Goal: Task Accomplishment & Management: Complete application form

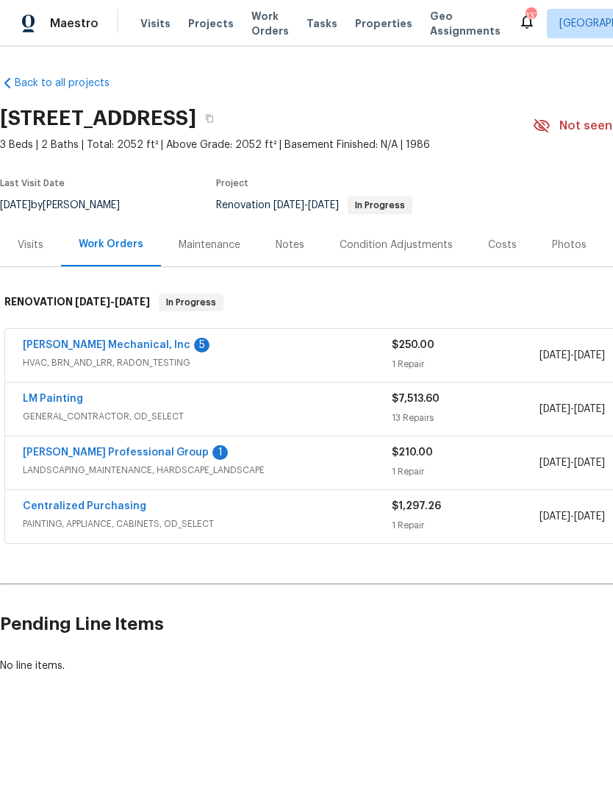
click at [49, 399] on link "LM Painting" at bounding box center [53, 398] width 60 height 10
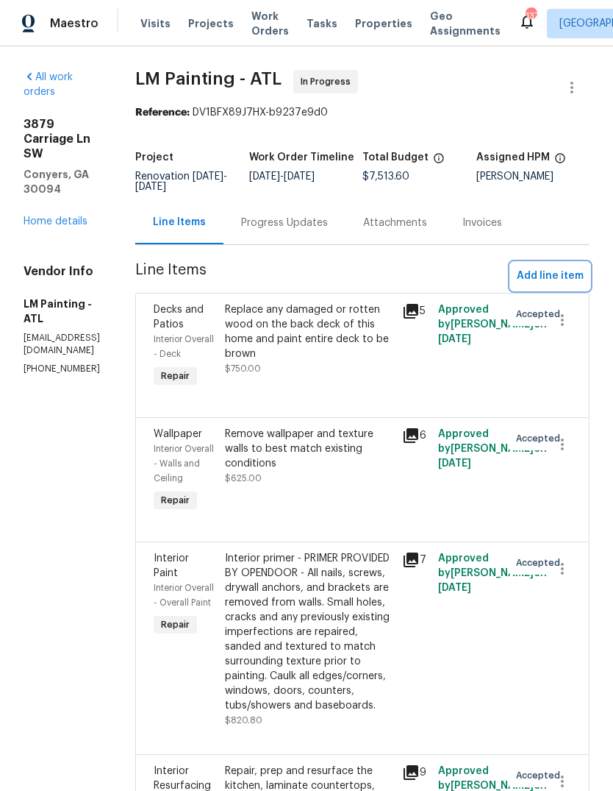
click at [557, 285] on span "Add line item" at bounding box center [550, 276] width 67 height 18
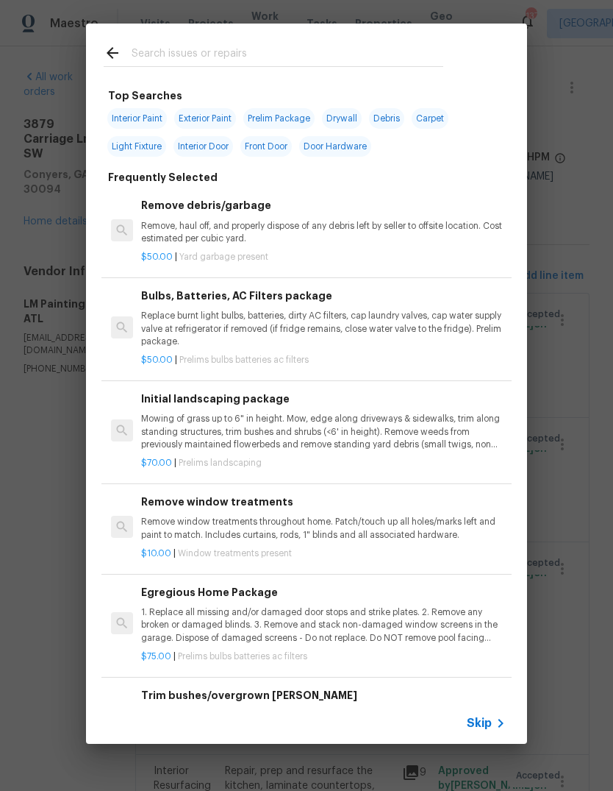
click at [285, 56] on input "text" at bounding box center [288, 55] width 312 height 22
type input "Cab"
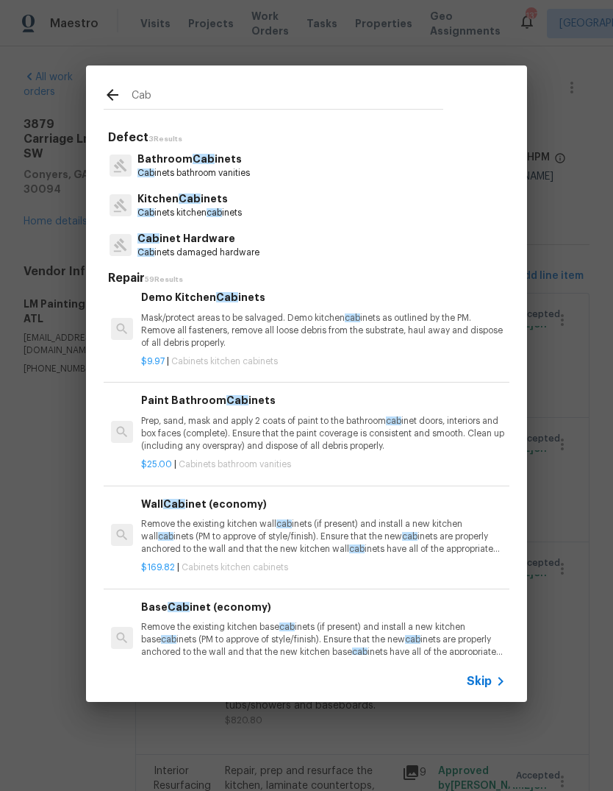
scroll to position [85, 0]
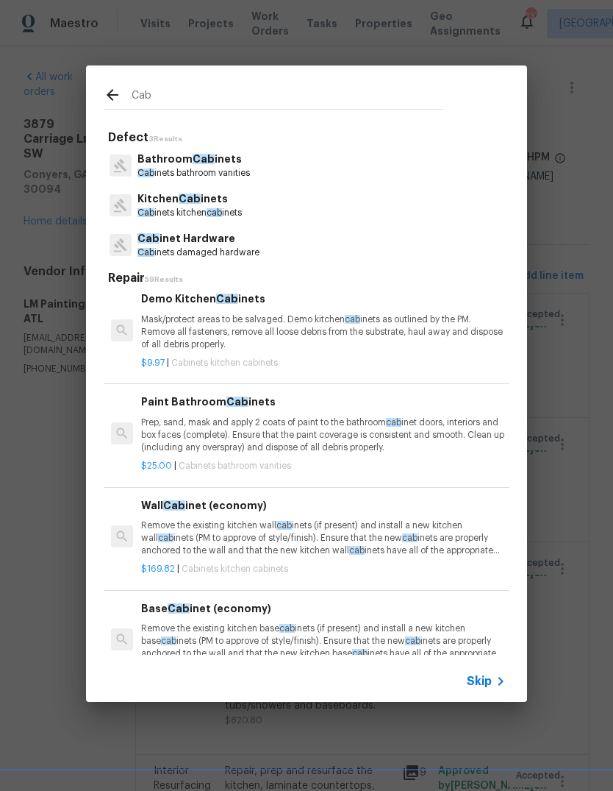
click at [208, 207] on p "Cab inets kitchen cab inets" at bounding box center [190, 213] width 104 height 13
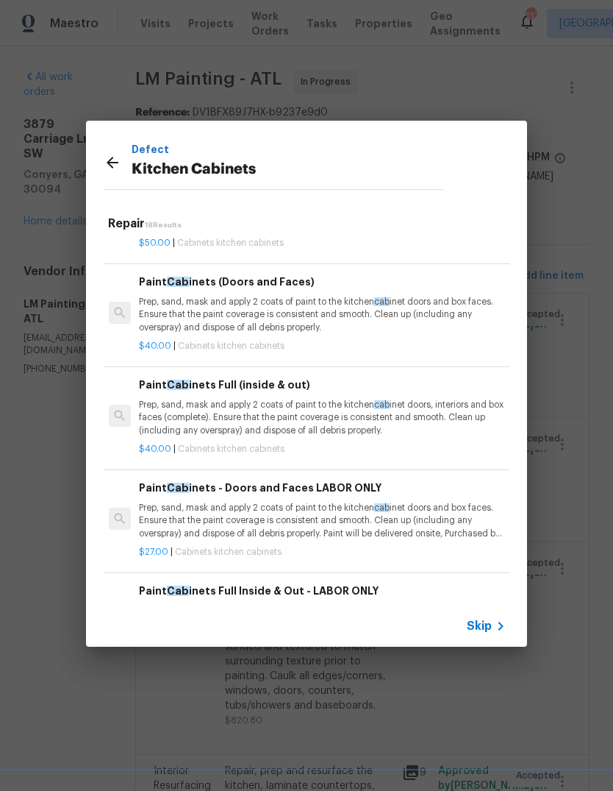
scroll to position [988, 2]
click at [169, 408] on p "Prep, sand, mask and apply 2 coats of paint to the kitchen cab inet doors, inte…" at bounding box center [321, 417] width 365 height 38
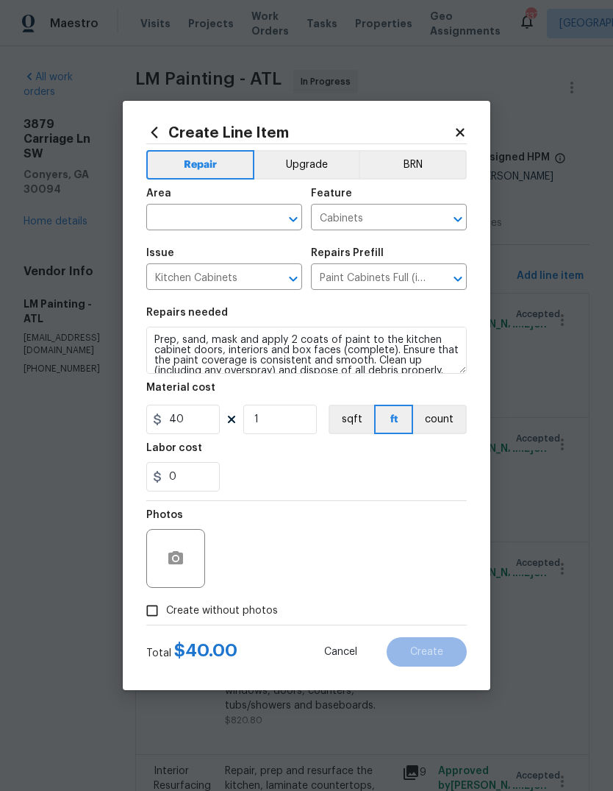
click at [239, 218] on input "text" at bounding box center [203, 218] width 115 height 23
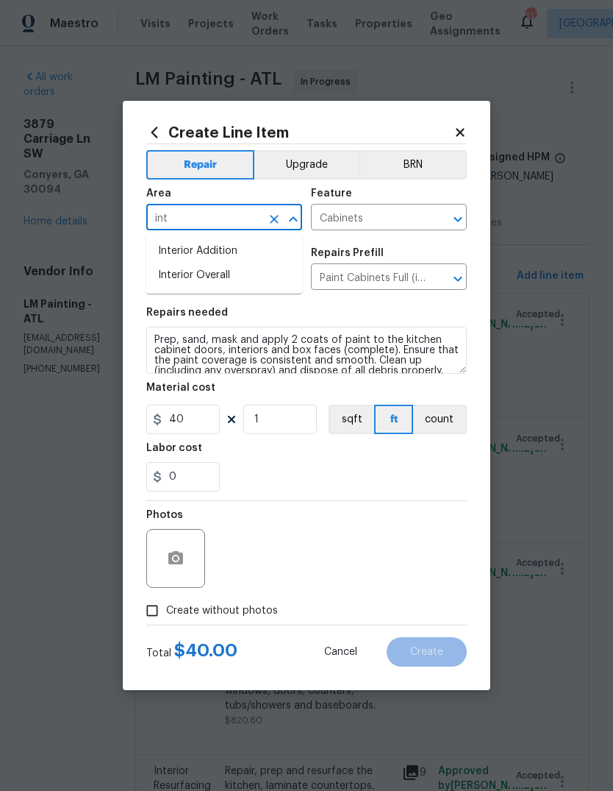
click at [227, 275] on li "Interior Overall" at bounding box center [224, 275] width 156 height 24
type input "Interior Overall"
click at [303, 165] on button "Upgrade" at bounding box center [306, 164] width 105 height 29
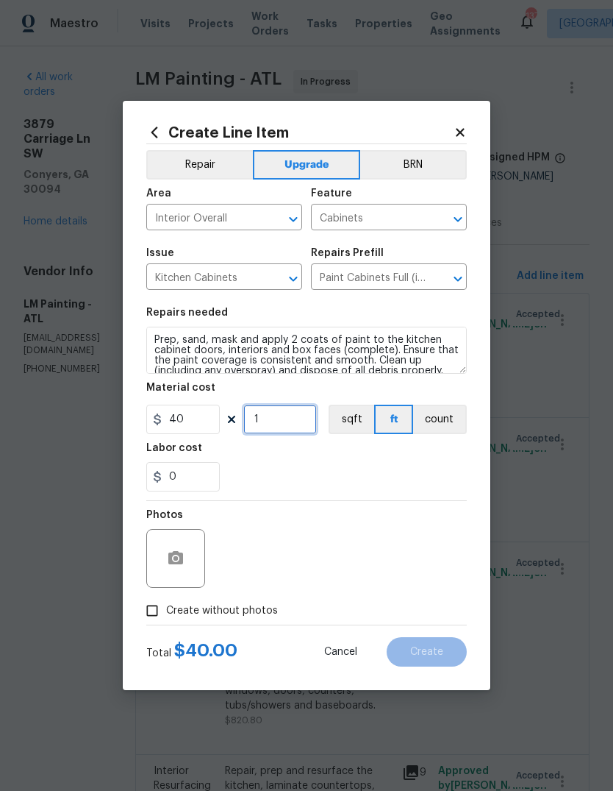
click at [298, 424] on input "1" at bounding box center [280, 418] width 74 height 29
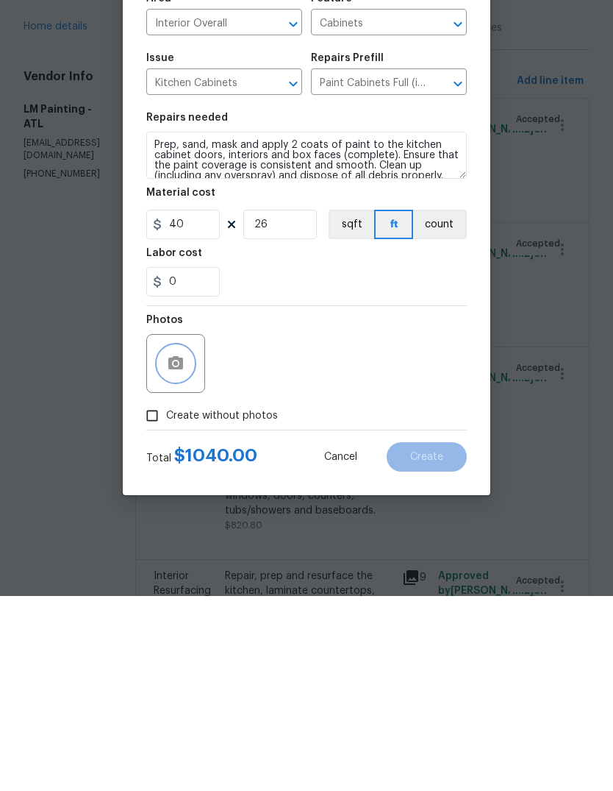
click at [171, 551] on icon "button" at bounding box center [175, 557] width 15 height 13
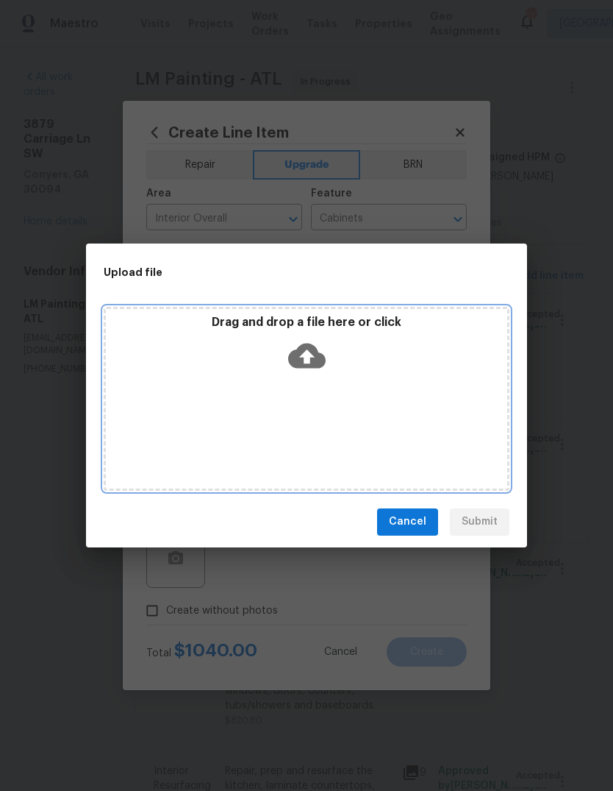
click at [199, 370] on div "Drag and drop a file here or click" at bounding box center [307, 346] width 402 height 63
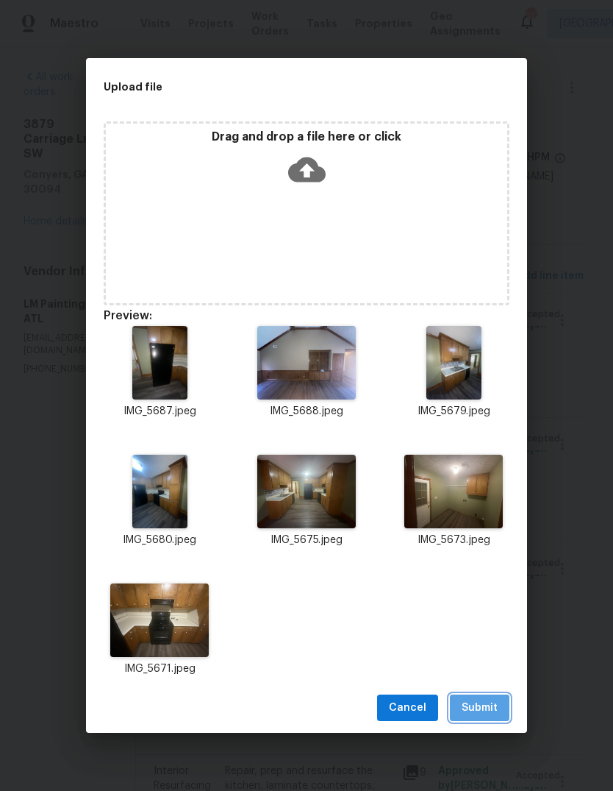
click at [496, 702] on span "Submit" at bounding box center [480, 708] width 36 height 18
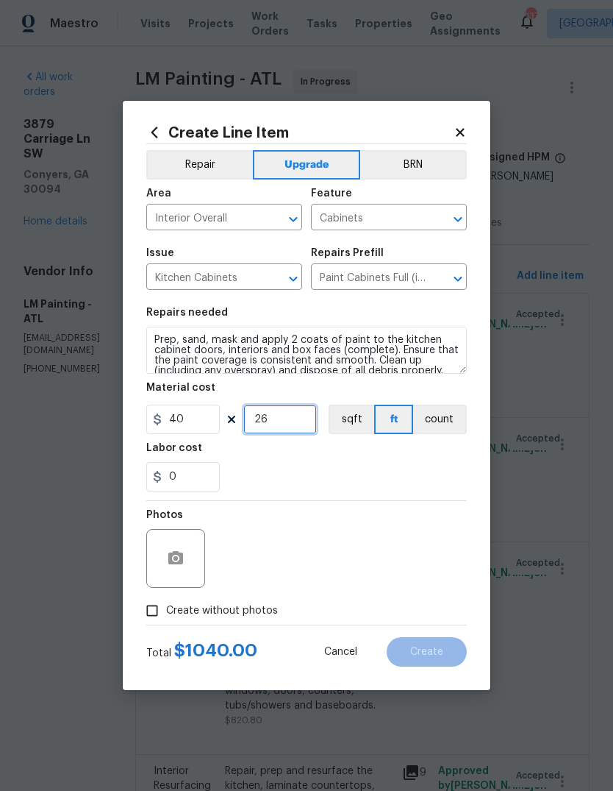
click at [290, 421] on input "26" at bounding box center [280, 418] width 74 height 29
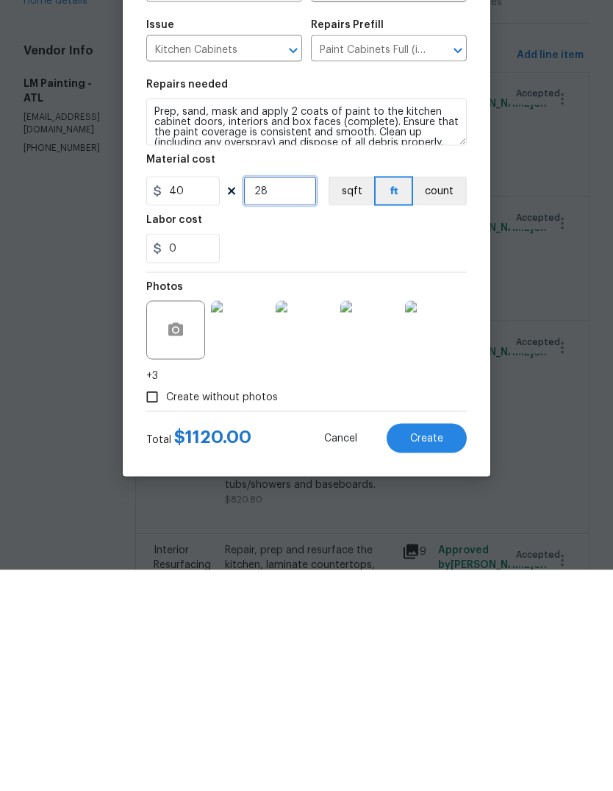
type input "28"
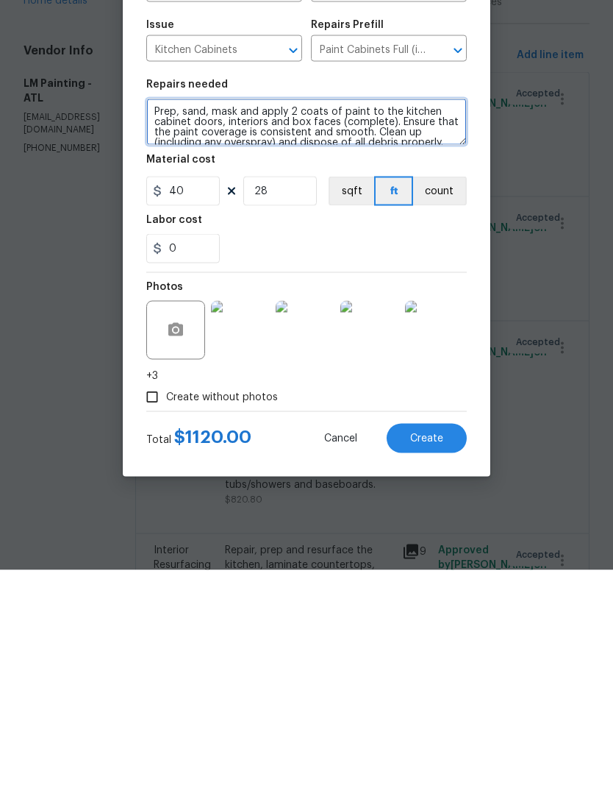
click at [154, 319] on textarea "Prep, sand, mask and apply 2 coats of paint to the kitchen cabinet doors, inter…" at bounding box center [306, 342] width 321 height 47
type textarea "Kitchen, laundry and living room cabinets to all be fully painted Prep, sand, m…"
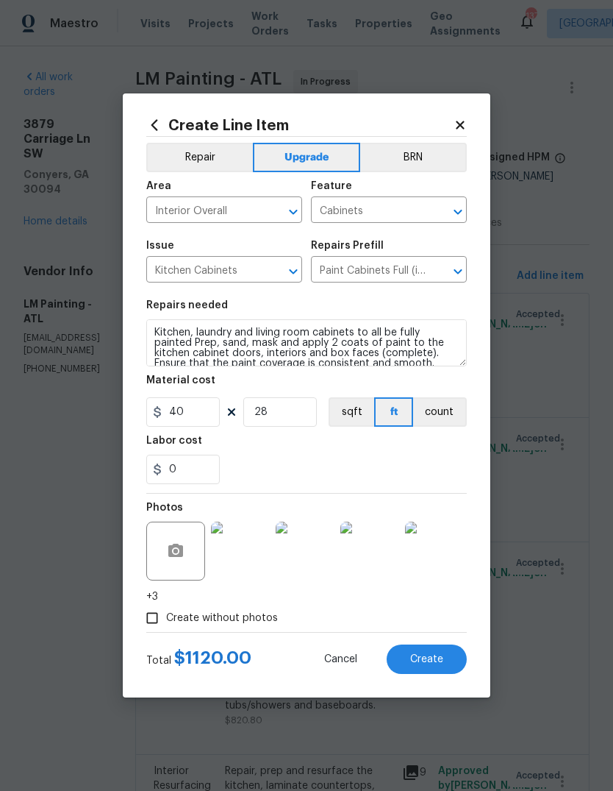
scroll to position [276, 0]
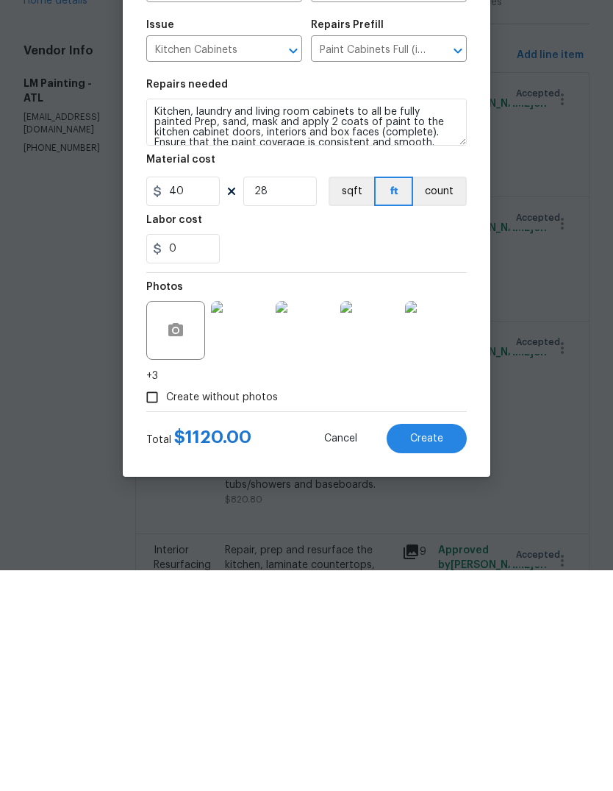
type textarea "Kitchen, laundry and living room cabinets to all be fully painted Prep, sand, m…"
click at [296, 397] on input "28" at bounding box center [280, 411] width 74 height 29
type input "30"
click at [434, 654] on span "Create" at bounding box center [426, 659] width 33 height 11
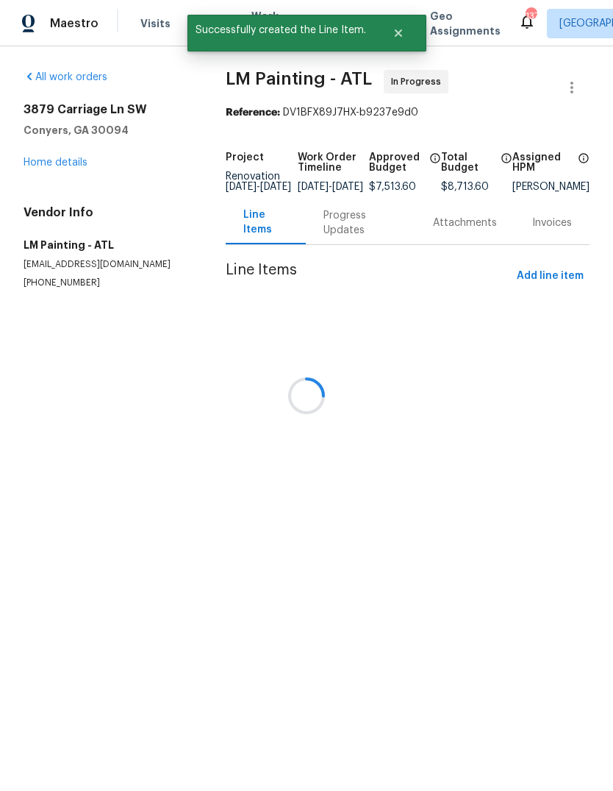
scroll to position [0, 0]
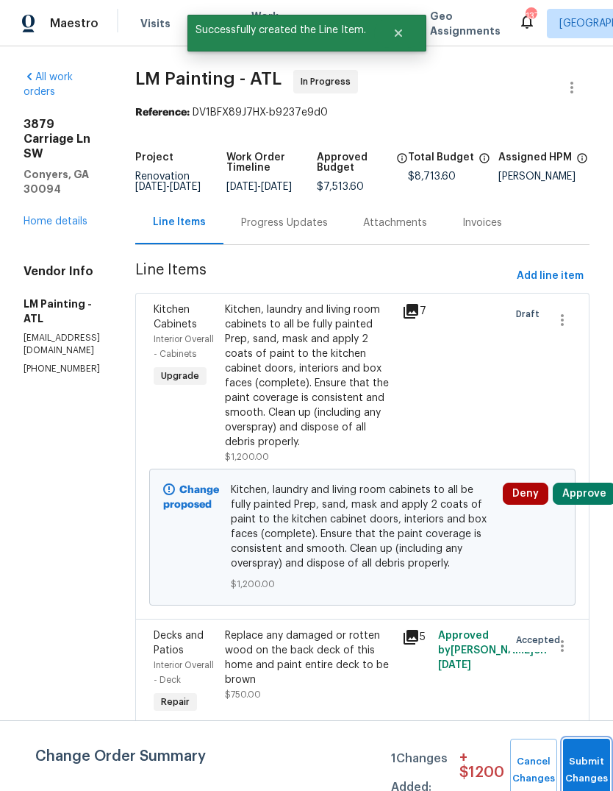
click at [577, 749] on button "Submit Changes" at bounding box center [586, 769] width 47 height 63
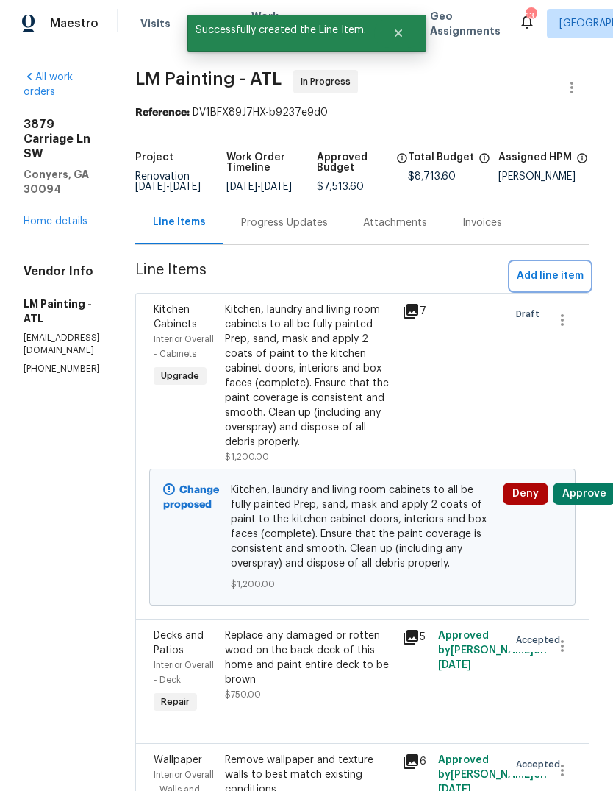
click at [552, 285] on span "Add line item" at bounding box center [550, 276] width 67 height 18
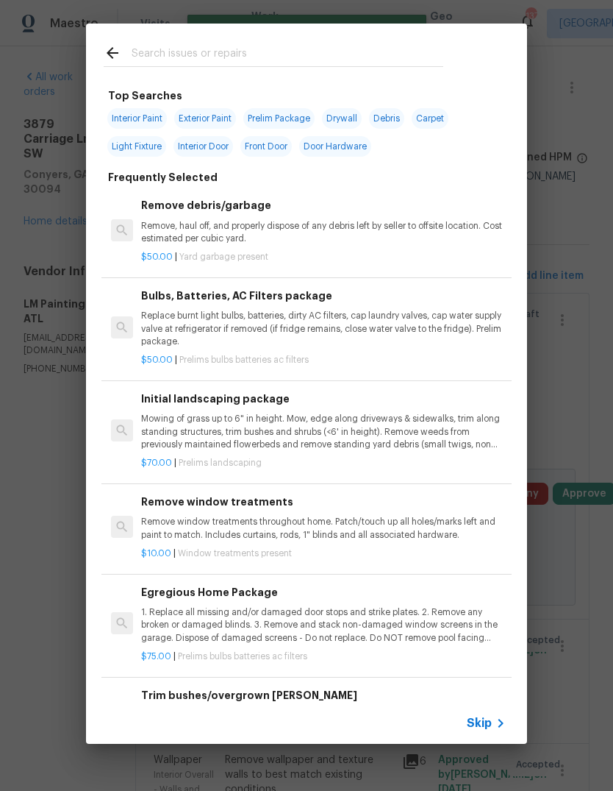
click at [357, 51] on input "text" at bounding box center [288, 55] width 312 height 22
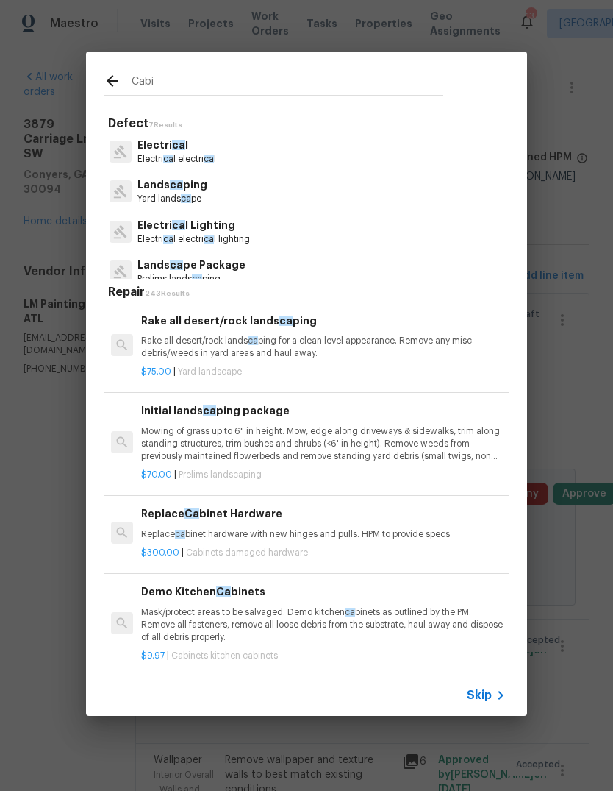
type input "Cabin"
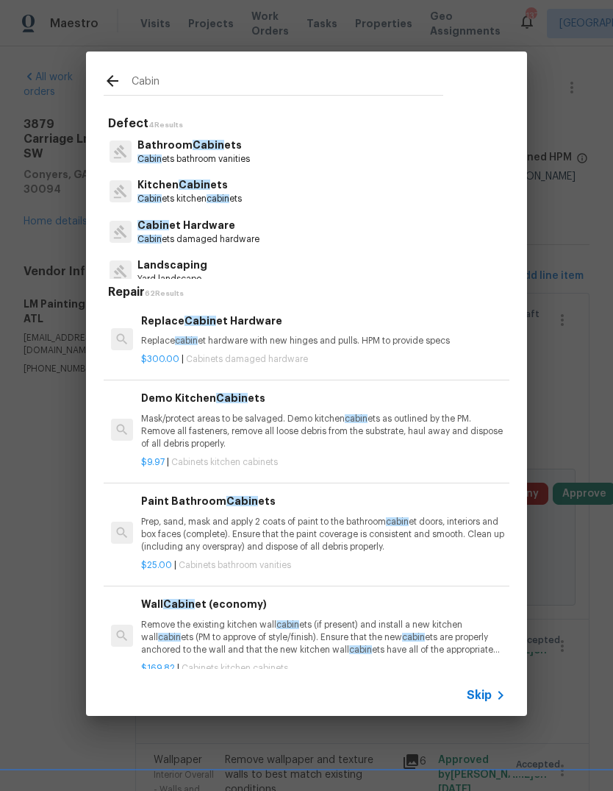
click at [221, 151] on p "Bathroom Cabin ets" at bounding box center [194, 145] width 113 height 15
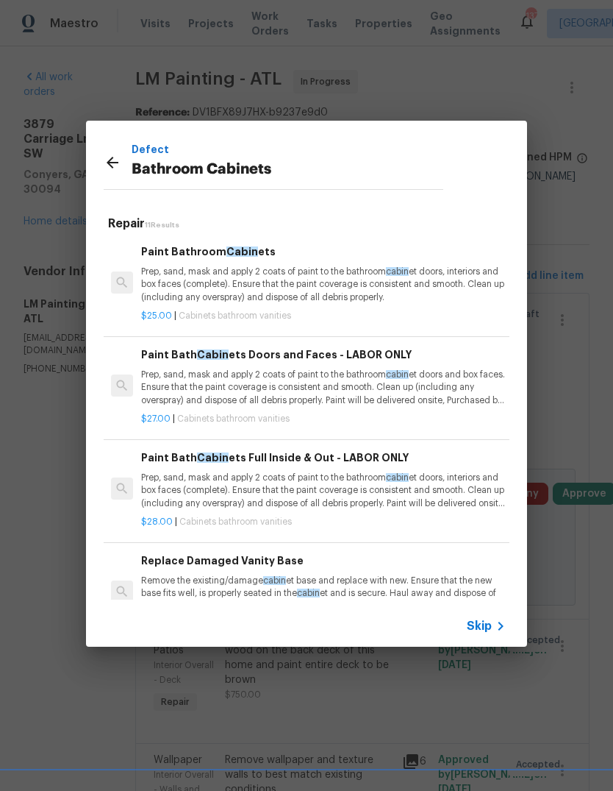
click at [338, 485] on p "Prep, sand, mask and apply 2 coats of paint to the bathroom cabin et doors, int…" at bounding box center [323, 490] width 365 height 38
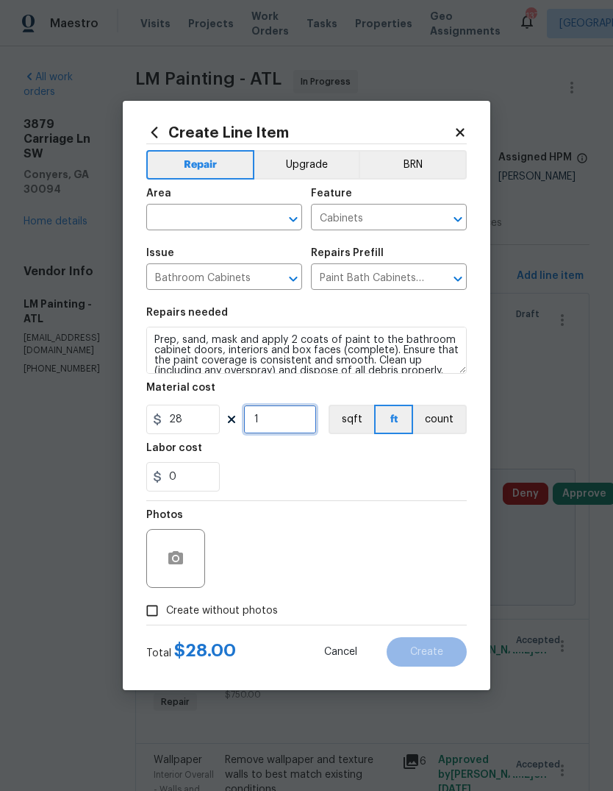
click at [295, 416] on input "1" at bounding box center [280, 418] width 74 height 29
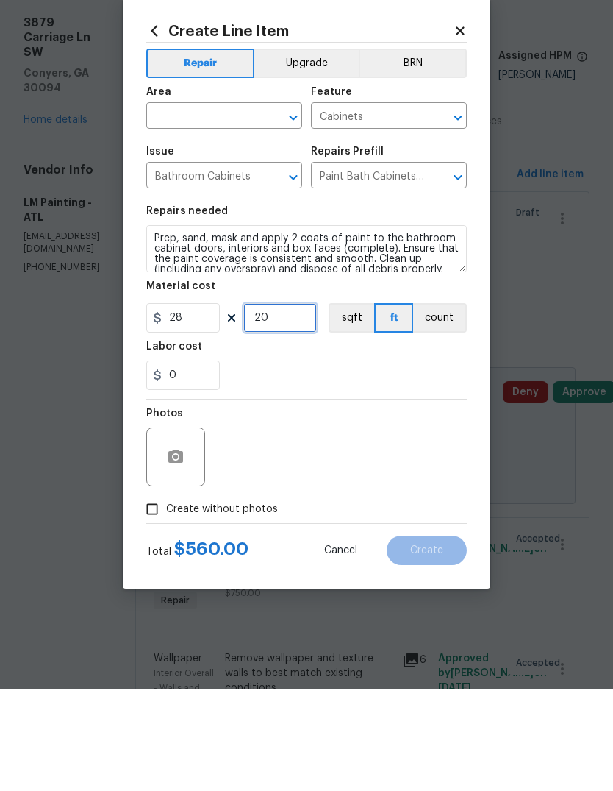
type input "20"
click at [309, 150] on button "Upgrade" at bounding box center [306, 164] width 105 height 29
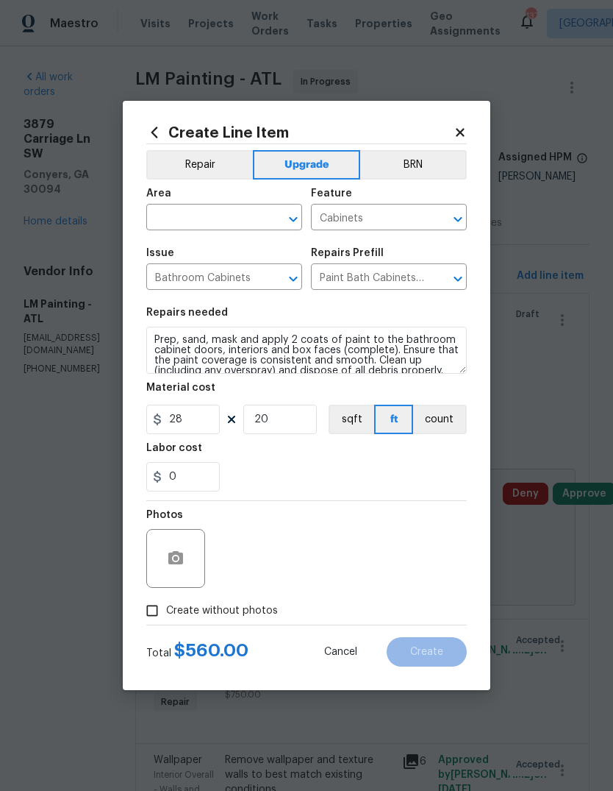
click at [246, 213] on input "text" at bounding box center [203, 218] width 115 height 23
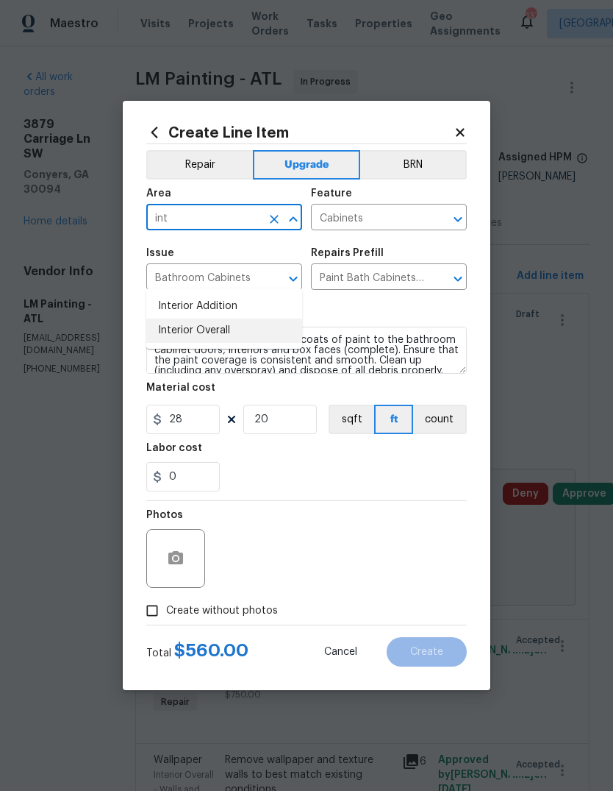
click at [230, 318] on li "Interior Overall" at bounding box center [224, 330] width 156 height 24
type input "Interior Overall"
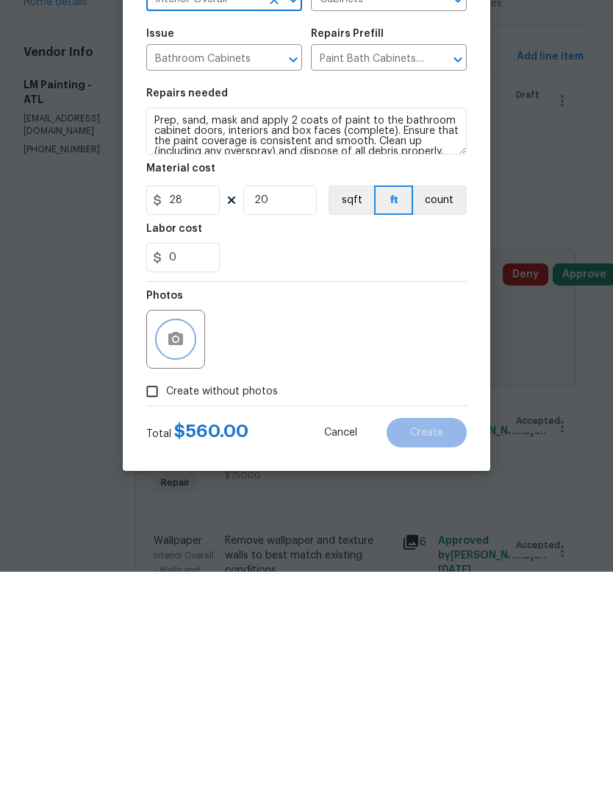
click at [180, 551] on icon "button" at bounding box center [175, 557] width 15 height 13
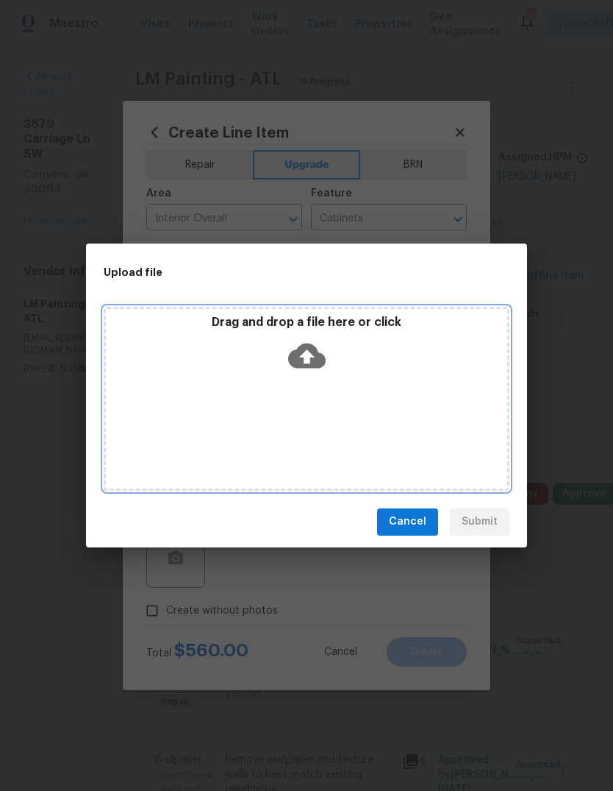
click at [324, 348] on icon at bounding box center [307, 356] width 38 height 38
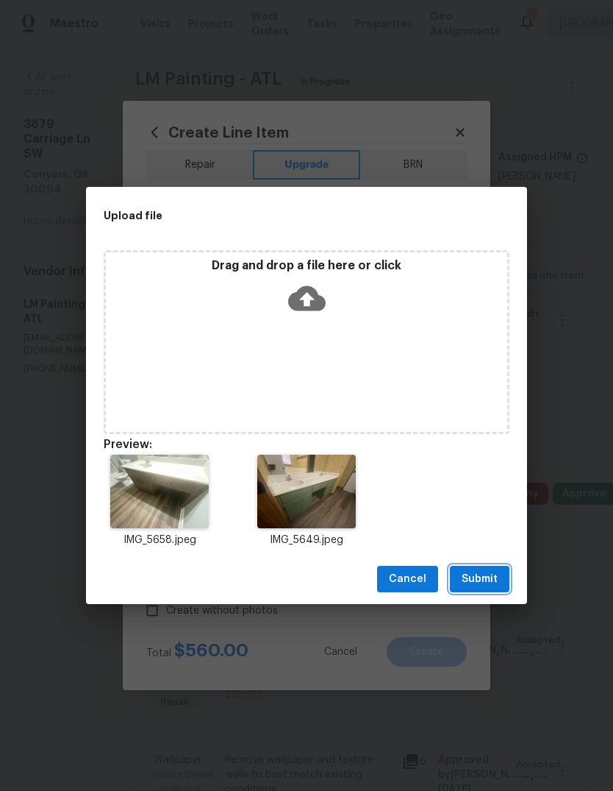
click at [488, 582] on span "Submit" at bounding box center [480, 579] width 36 height 18
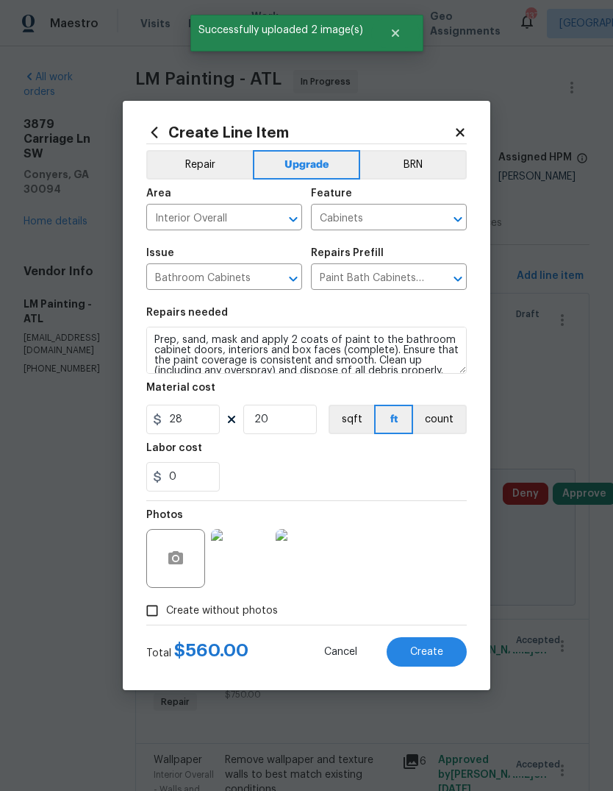
click at [438, 659] on button "Create" at bounding box center [427, 651] width 80 height 29
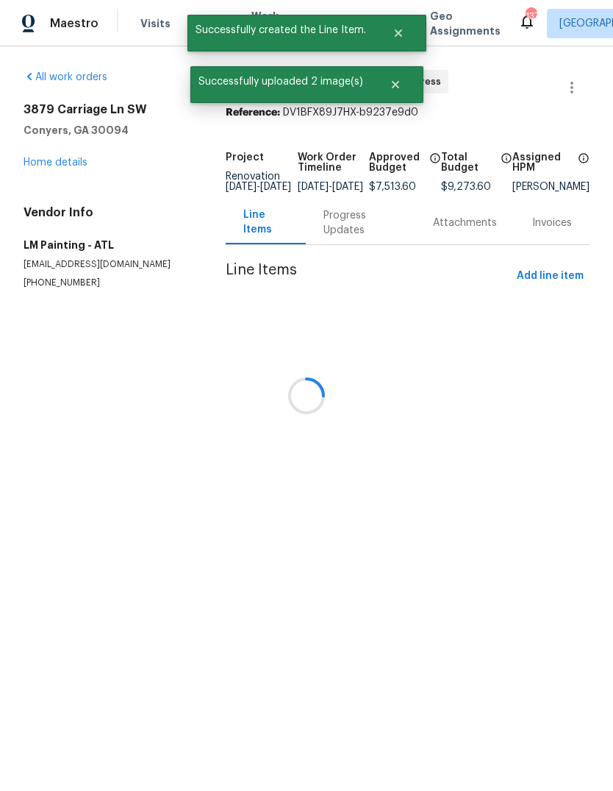
scroll to position [0, 0]
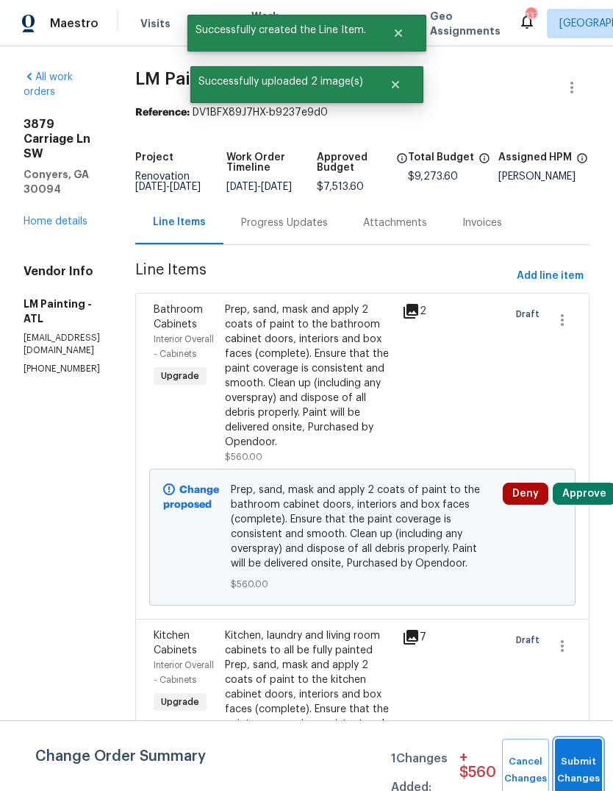
click at [581, 756] on button "Submit Changes" at bounding box center [578, 769] width 47 height 63
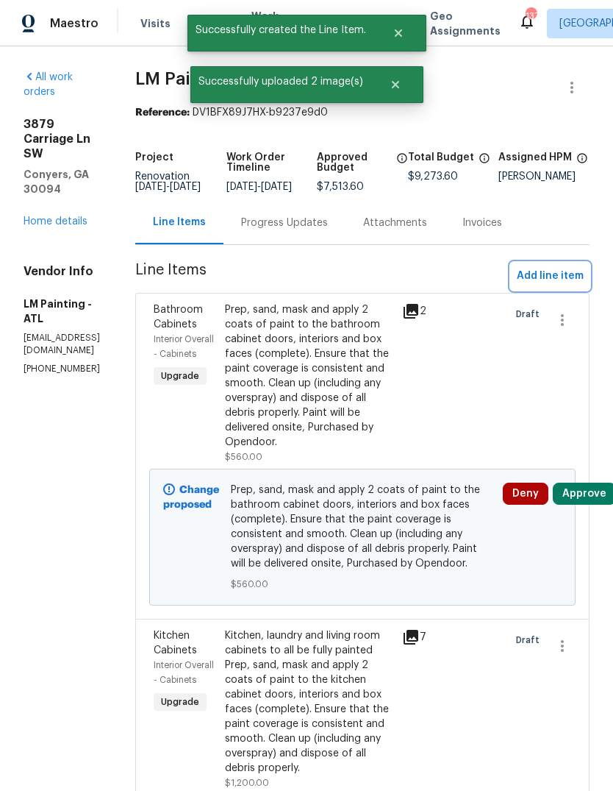
click at [557, 285] on span "Add line item" at bounding box center [550, 276] width 67 height 18
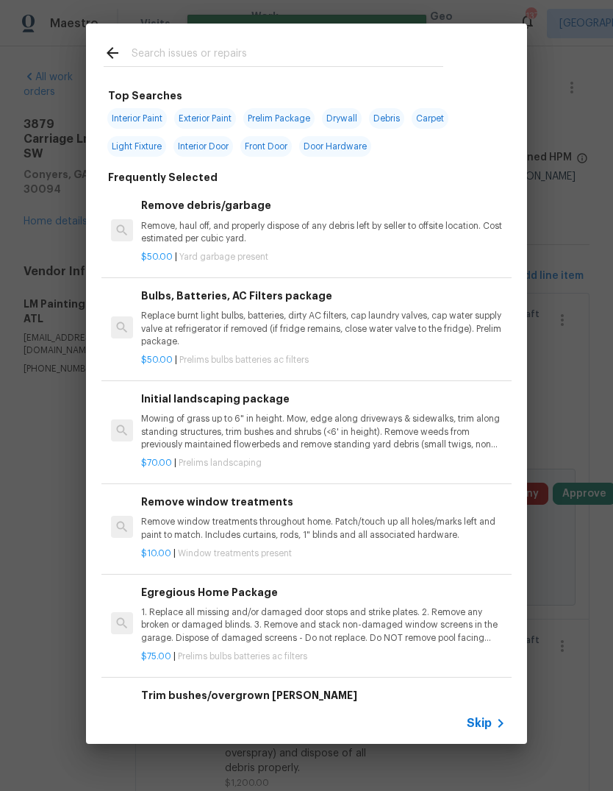
click at [364, 46] on input "text" at bounding box center [288, 55] width 312 height 22
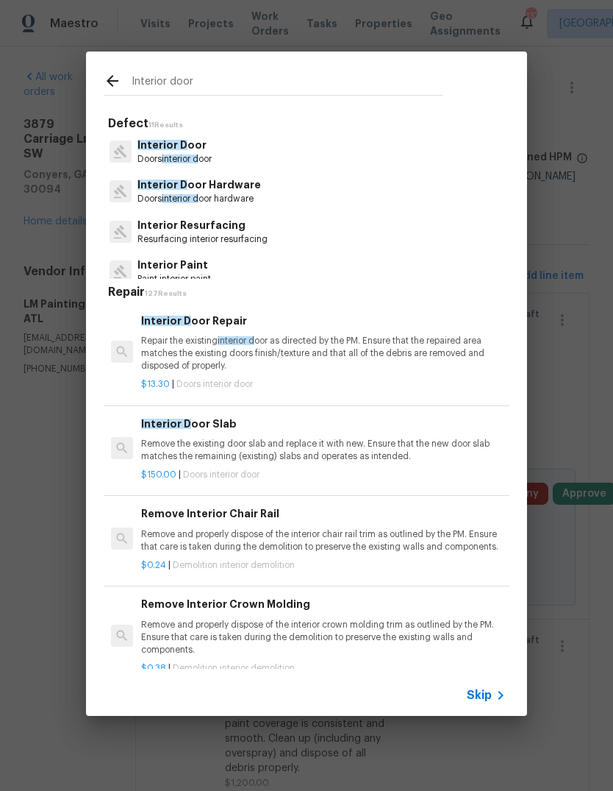
type input "Interior door h"
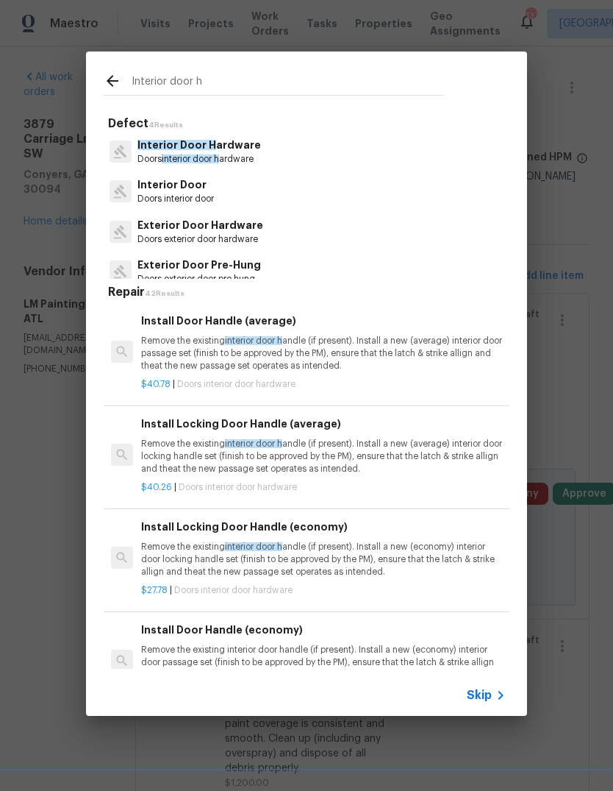
click at [224, 148] on p "Interior Door H ardware" at bounding box center [200, 145] width 124 height 15
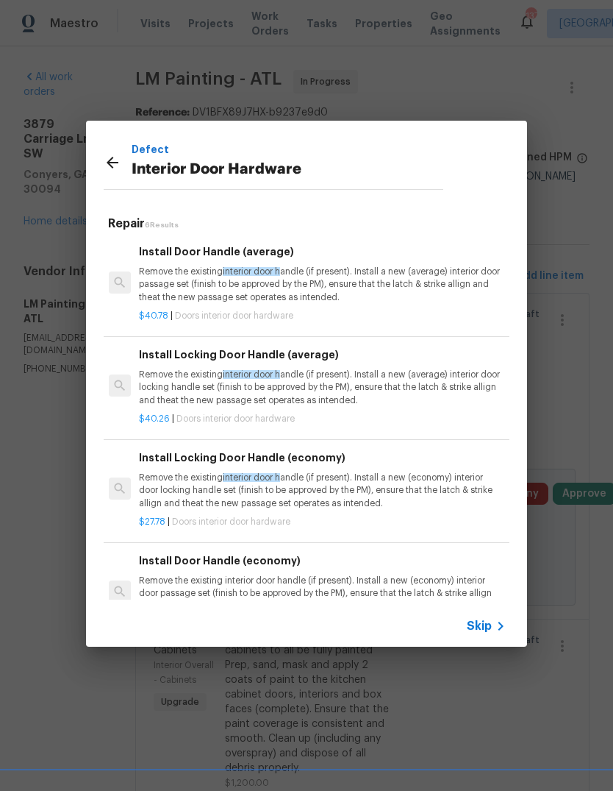
scroll to position [0, 2]
click at [294, 276] on p "Remove the existing interior door h andle (if present). Install a new (average)…" at bounding box center [321, 284] width 365 height 38
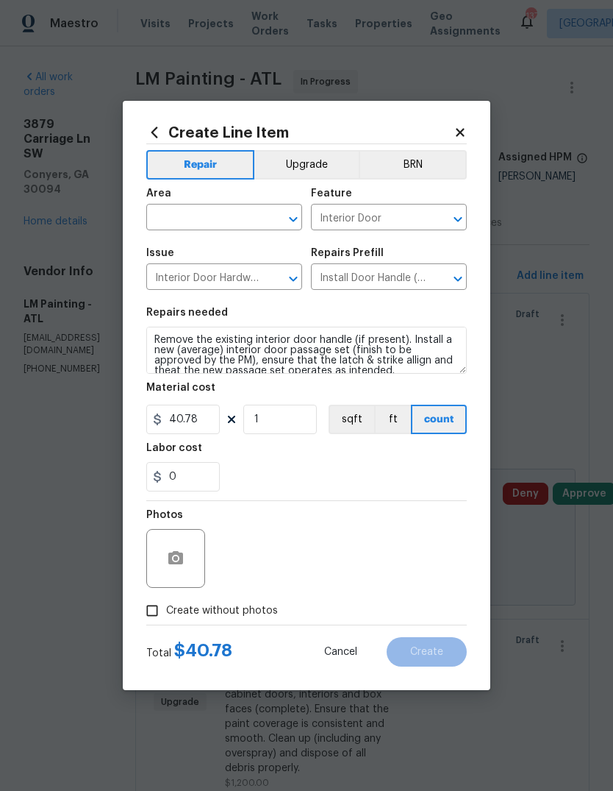
click at [251, 221] on input "text" at bounding box center [203, 218] width 115 height 23
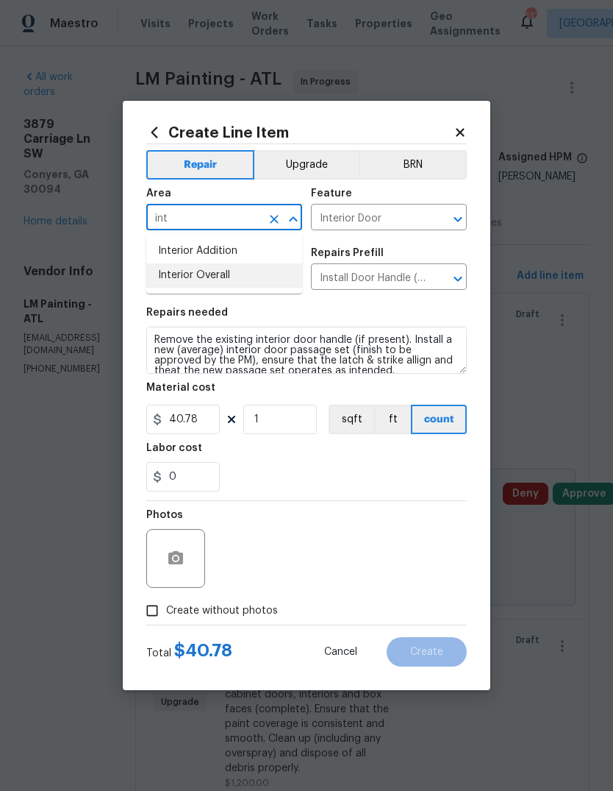
click at [224, 267] on li "Interior Overall" at bounding box center [224, 275] width 156 height 24
type input "Interior Overall"
click at [299, 418] on input "1" at bounding box center [280, 418] width 74 height 29
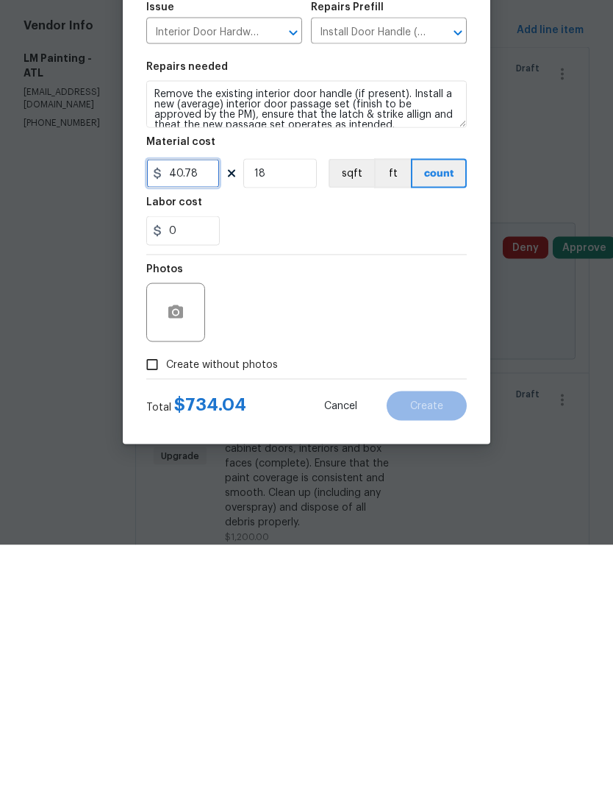
click at [207, 404] on input "40.78" at bounding box center [183, 418] width 74 height 29
click at [288, 404] on input "18" at bounding box center [280, 418] width 74 height 29
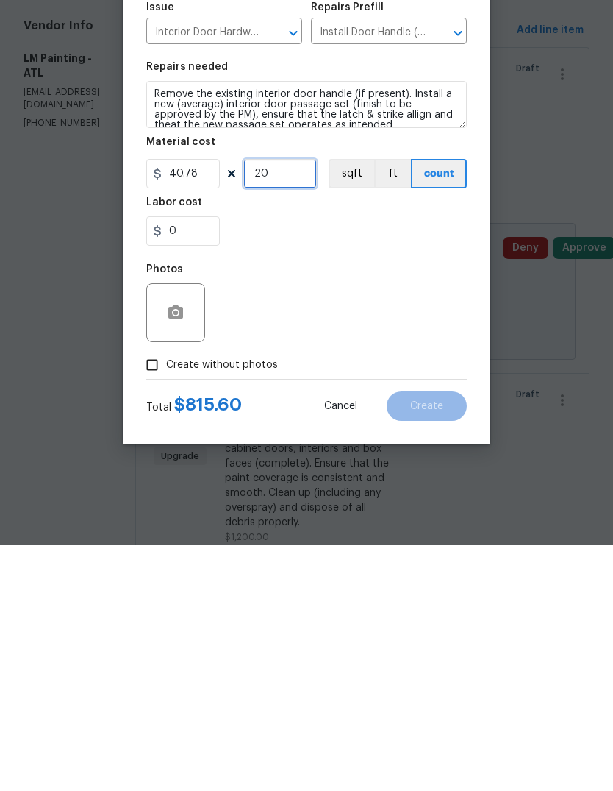
type input "20"
click at [174, 541] on button "button" at bounding box center [175, 558] width 35 height 35
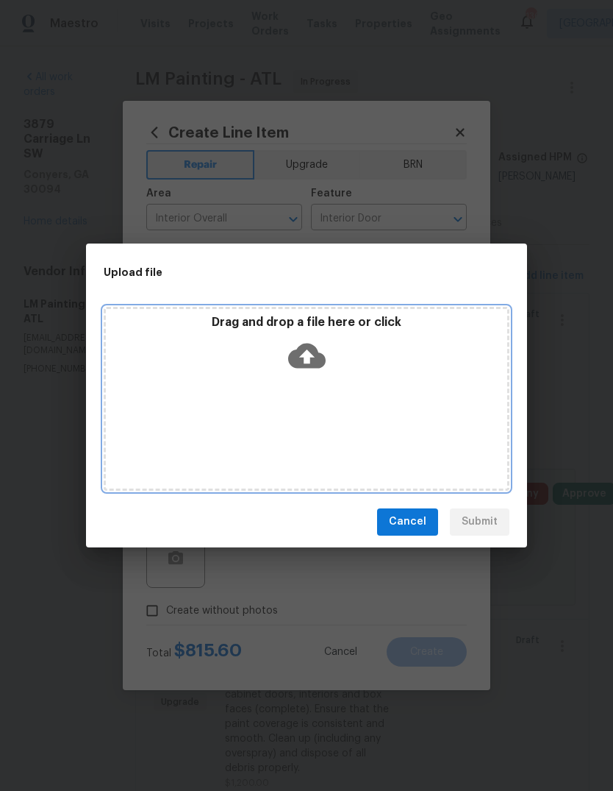
click at [322, 357] on icon at bounding box center [307, 355] width 38 height 25
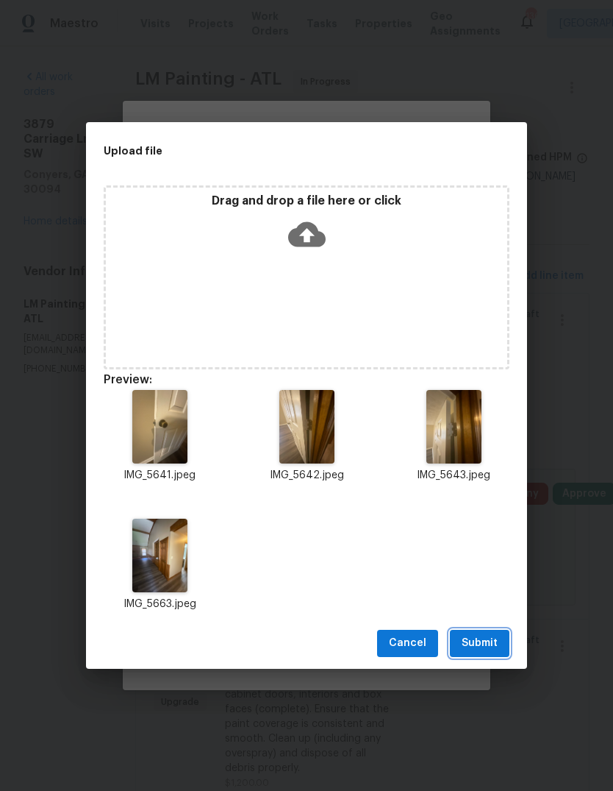
click at [489, 645] on span "Submit" at bounding box center [480, 643] width 36 height 18
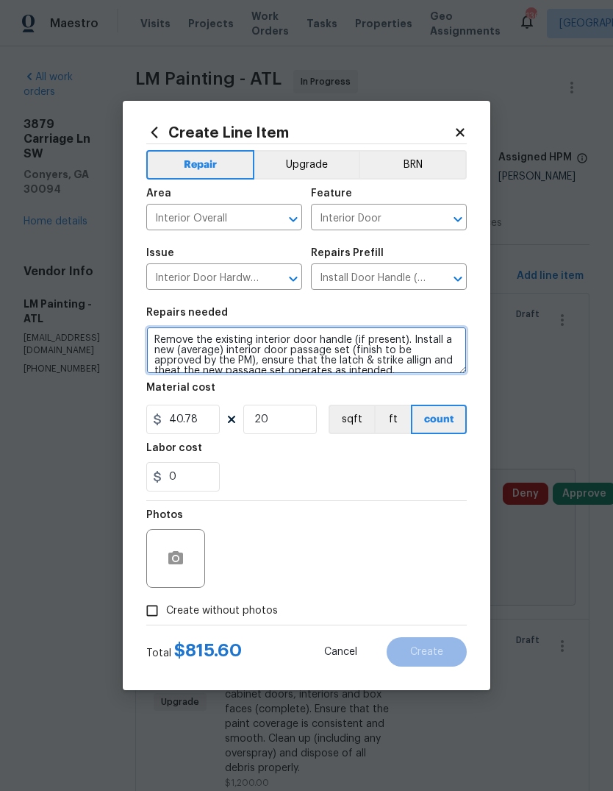
click at [152, 338] on textarea "Remove the existing interior door handle (if present). Install a new (average) …" at bounding box center [306, 350] width 321 height 47
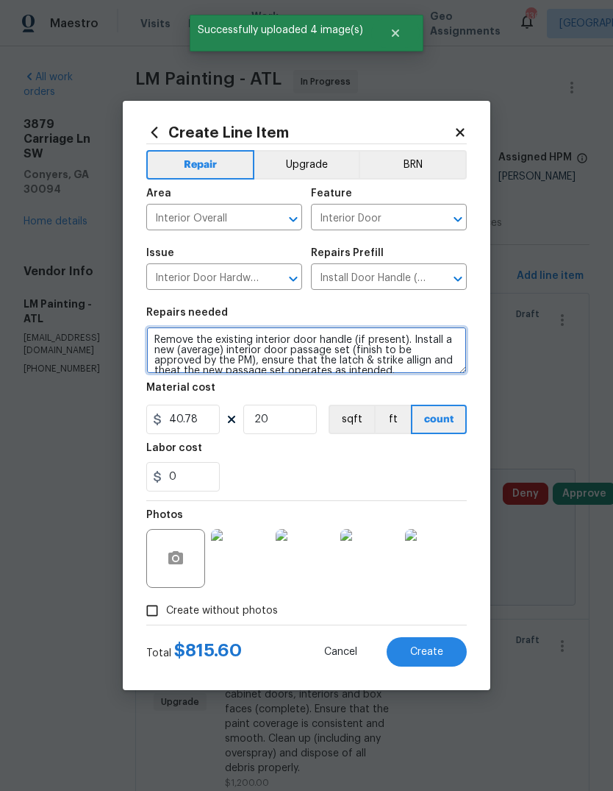
click at [388, 336] on textarea "Remove the existing interior door handle (if present). Install a new (average) …" at bounding box center [306, 350] width 321 height 47
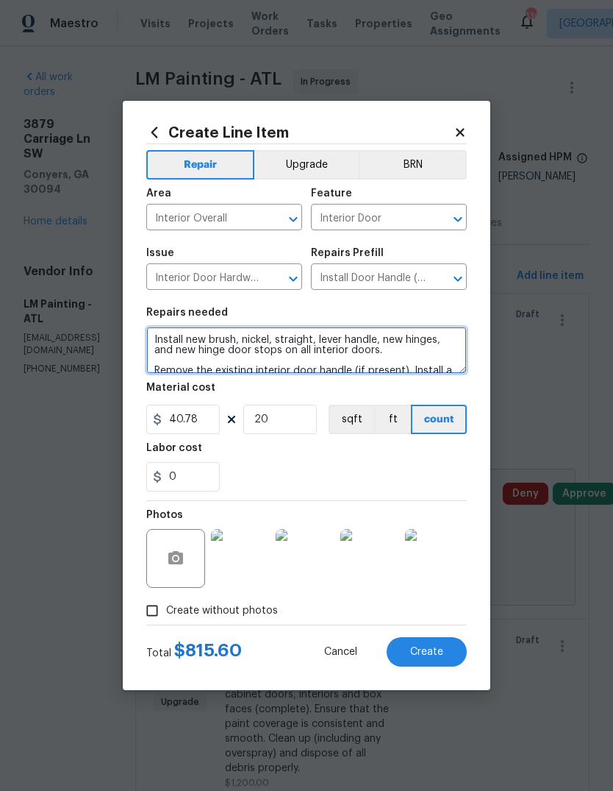
click at [240, 341] on textarea "Install new brush, nickel, straight, lever handle, new hinges, and new hinge do…" at bounding box center [306, 350] width 321 height 47
type textarea "Install new brushed nickel, straight, lever handle, new hinges, and new hinge d…"
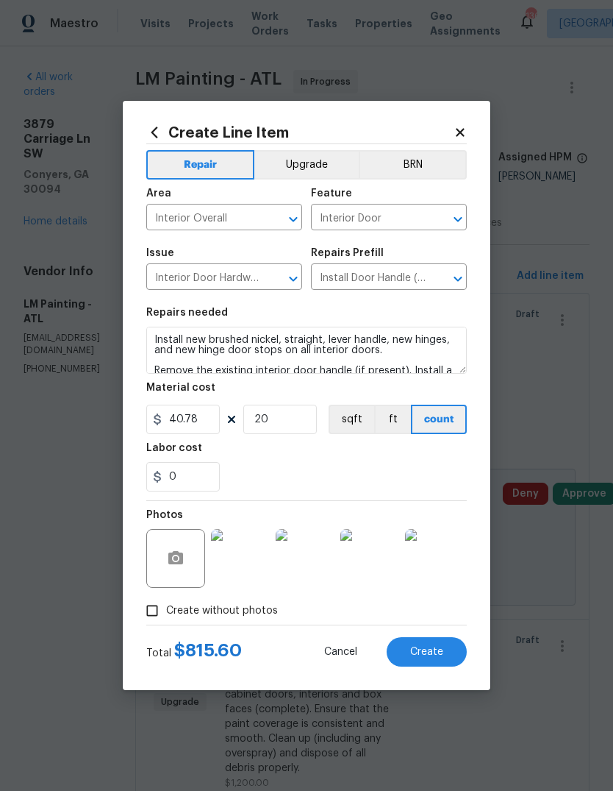
click at [315, 160] on button "Upgrade" at bounding box center [306, 164] width 105 height 29
click at [207, 161] on button "Repair" at bounding box center [199, 164] width 107 height 29
click at [441, 652] on span "Create" at bounding box center [426, 651] width 33 height 11
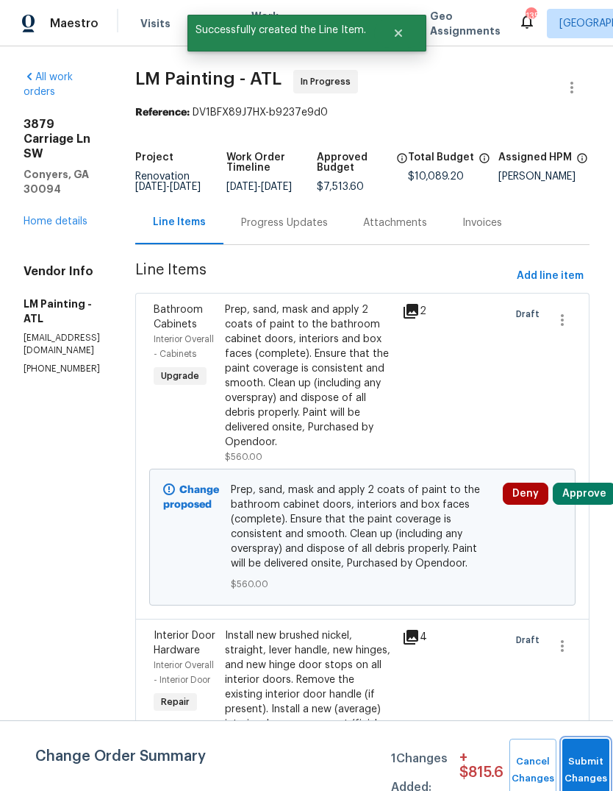
click at [585, 750] on button "Submit Changes" at bounding box center [586, 769] width 47 height 63
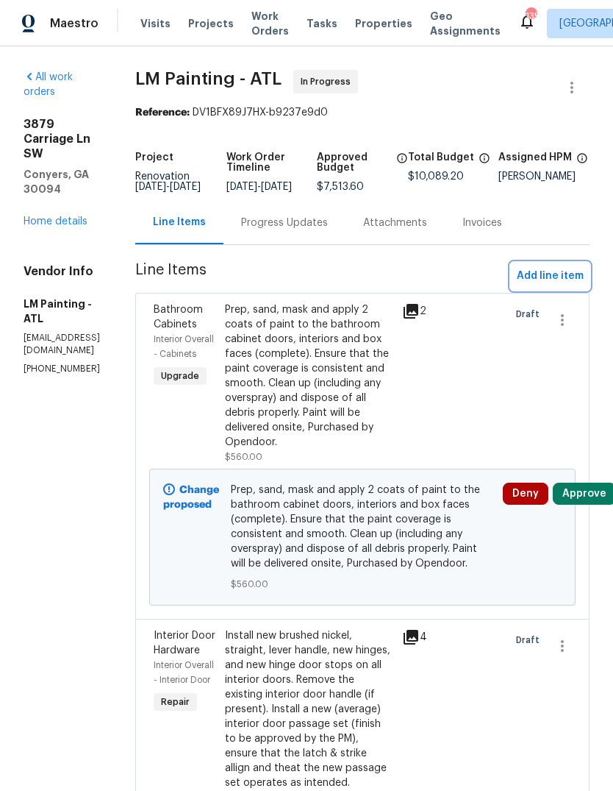
click at [556, 274] on button "Add line item" at bounding box center [550, 276] width 79 height 27
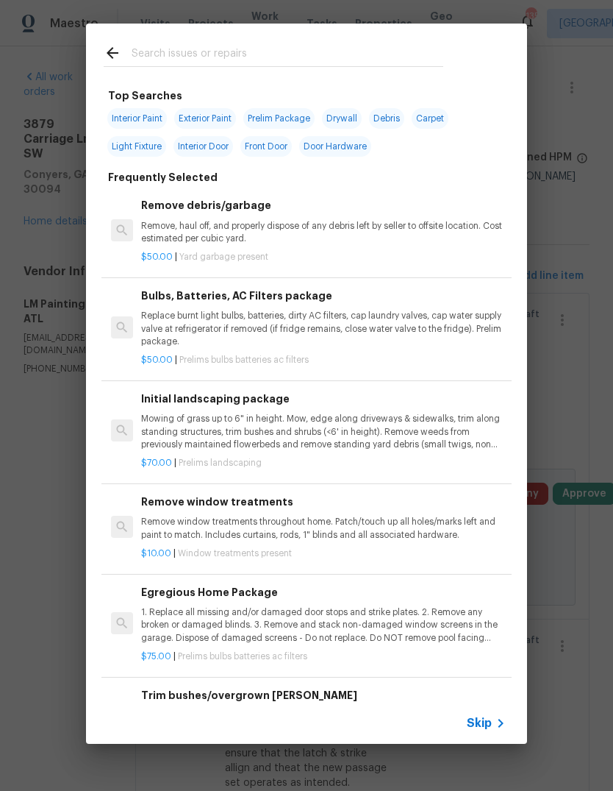
click at [138, 126] on span "Interior Paint" at bounding box center [137, 118] width 60 height 21
type input "Interior Paint"
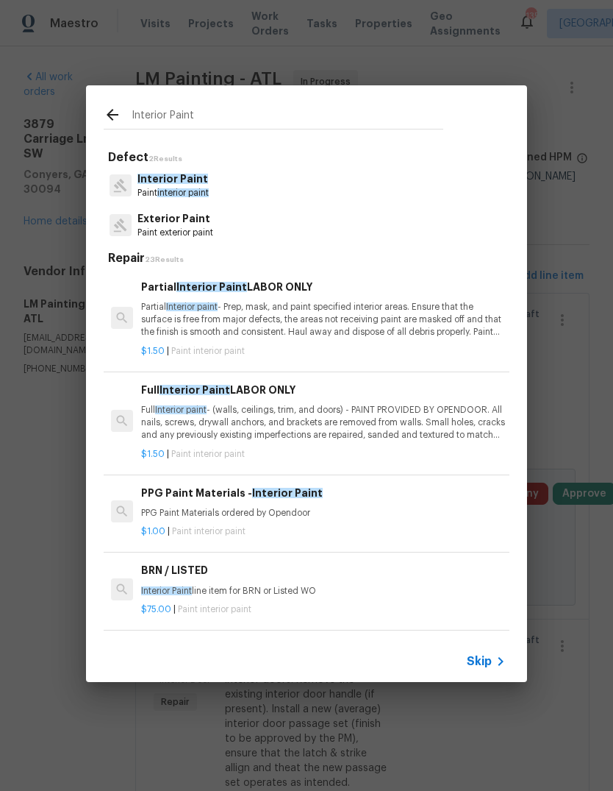
click at [193, 188] on p "Paint interior paint" at bounding box center [173, 193] width 71 height 13
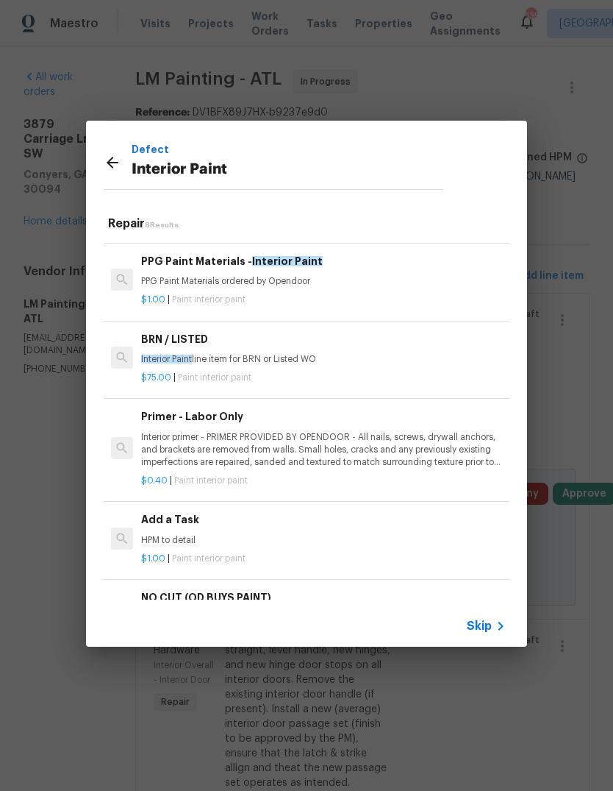
scroll to position [197, 0]
click at [192, 533] on p "HPM to detail" at bounding box center [323, 539] width 365 height 13
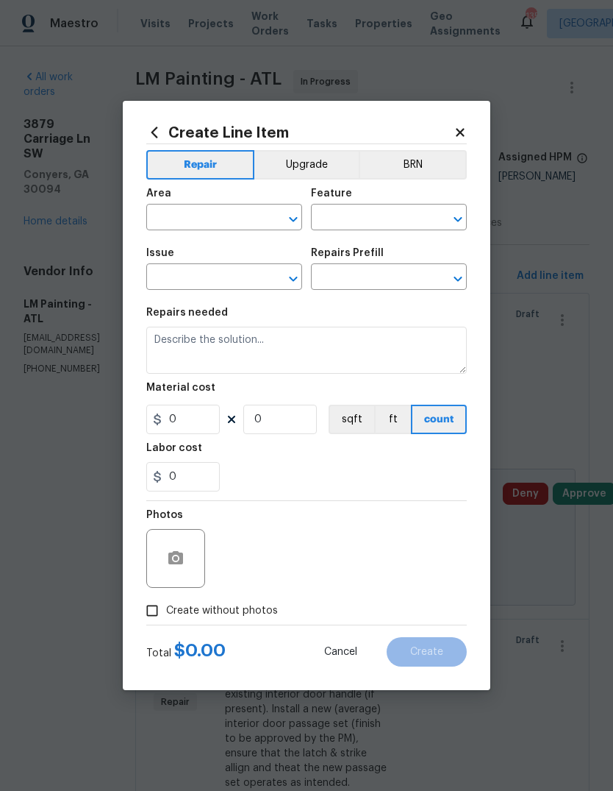
type input "Overall Paint"
type input "Interior Paint"
type input "Add a Task $1.00"
type textarea "HPM to detail"
type input "1"
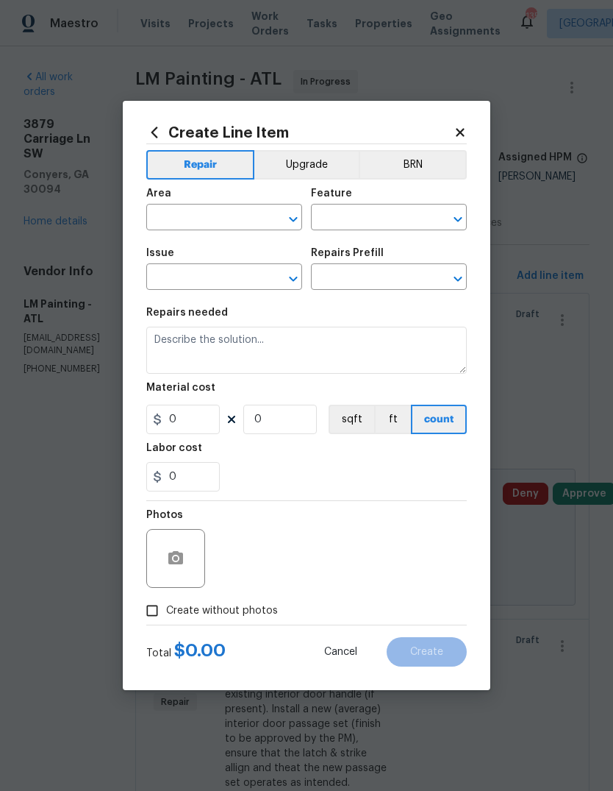
type input "1"
click at [233, 210] on input "text" at bounding box center [203, 218] width 115 height 23
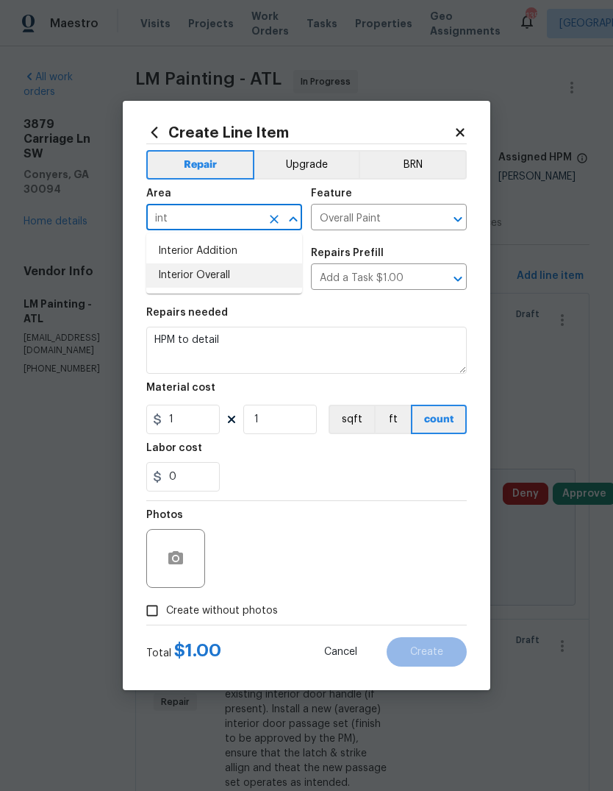
click at [207, 274] on li "Interior Overall" at bounding box center [224, 275] width 156 height 24
type input "Interior Overall"
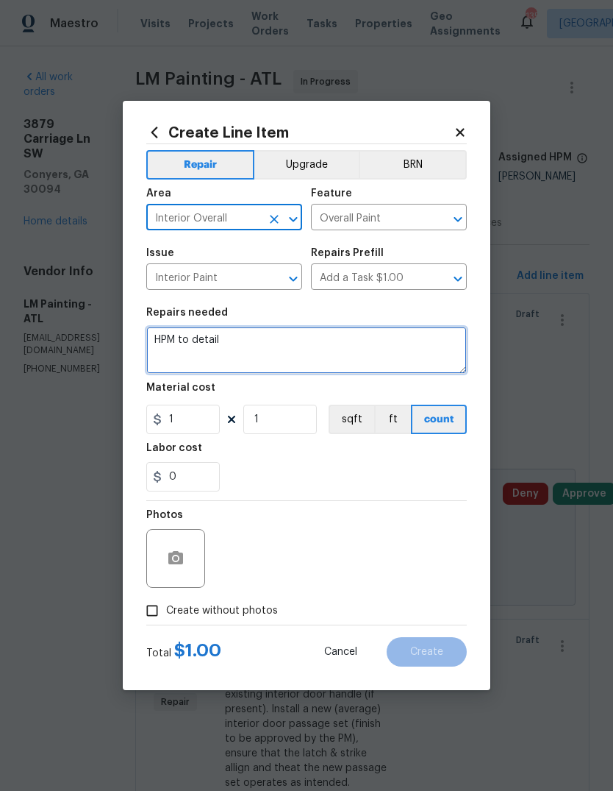
click at [271, 338] on textarea "HPM to detail" at bounding box center [306, 350] width 321 height 47
type textarea "H"
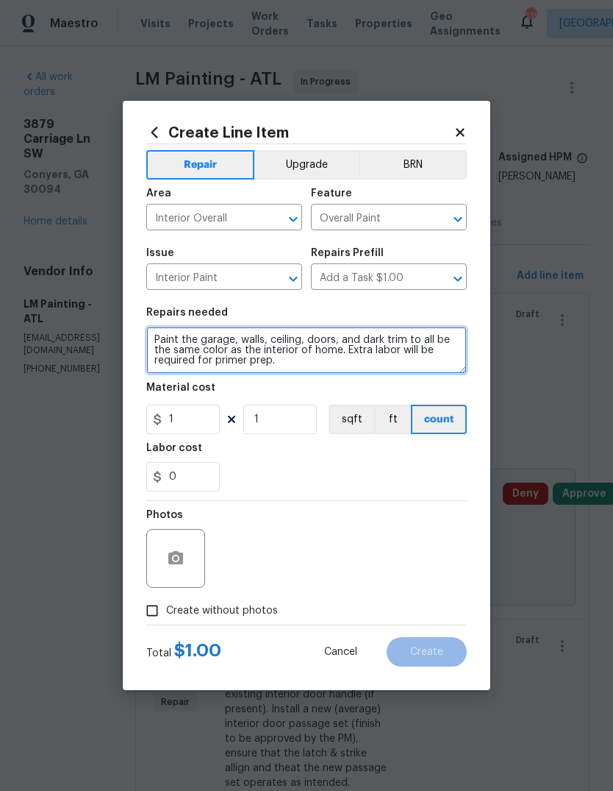
type textarea "Paint the garage, walls, ceiling, doors, and dark trim to all be the same color…"
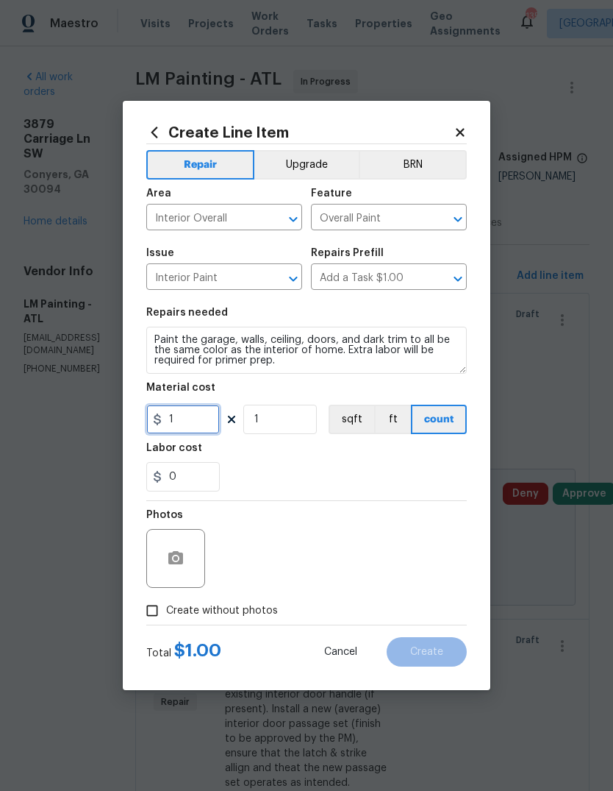
click at [204, 418] on input "1" at bounding box center [183, 418] width 74 height 29
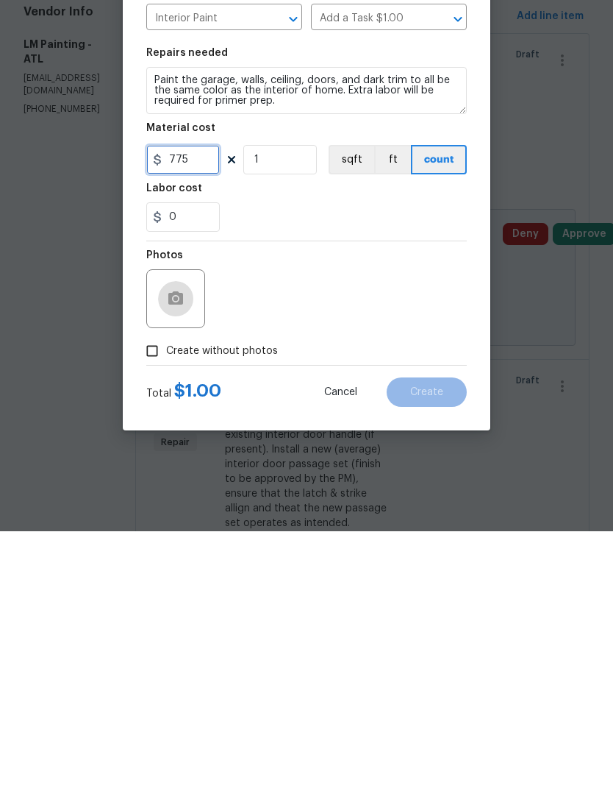
type input "775"
click at [185, 541] on button "button" at bounding box center [175, 558] width 35 height 35
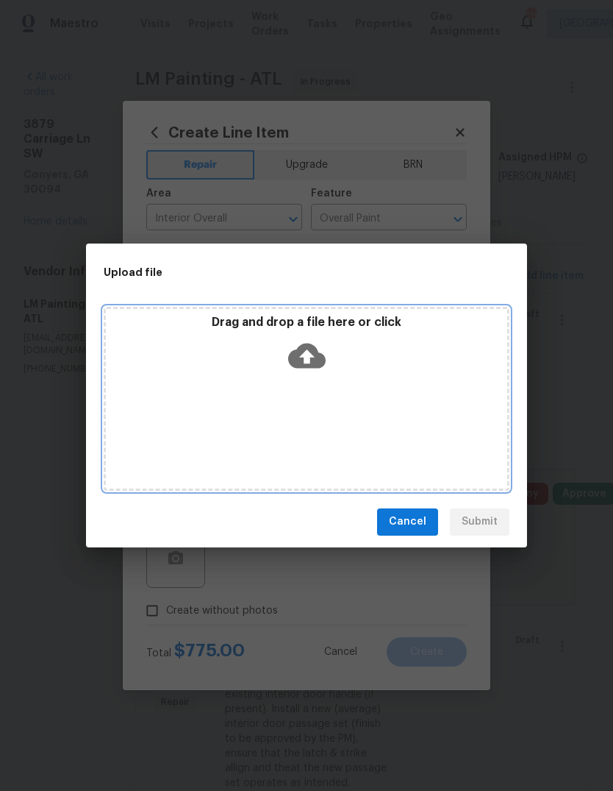
click at [313, 354] on icon at bounding box center [307, 355] width 38 height 25
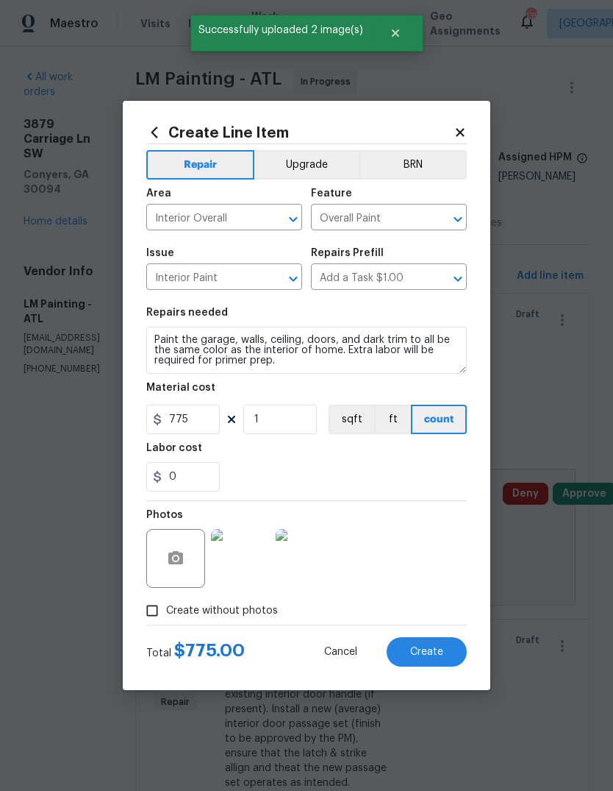
scroll to position [55, 0]
click at [428, 652] on span "Create" at bounding box center [426, 651] width 33 height 11
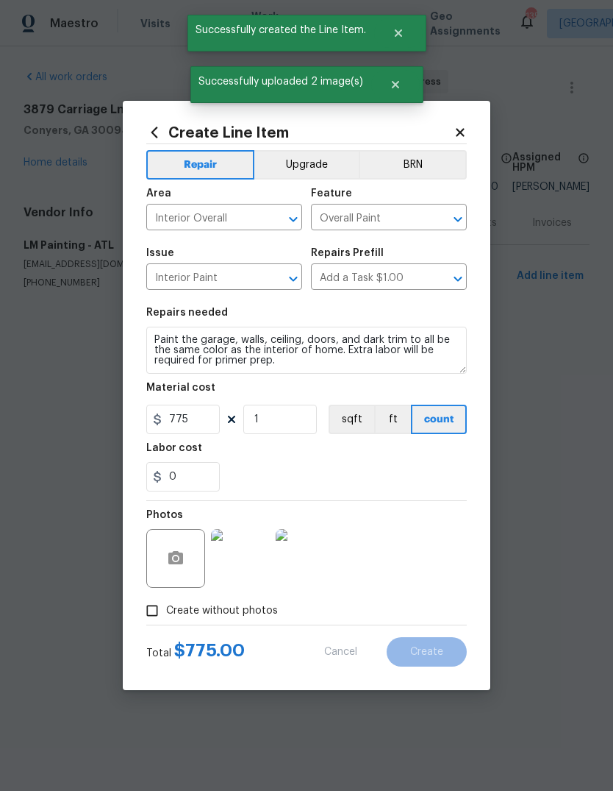
scroll to position [0, 0]
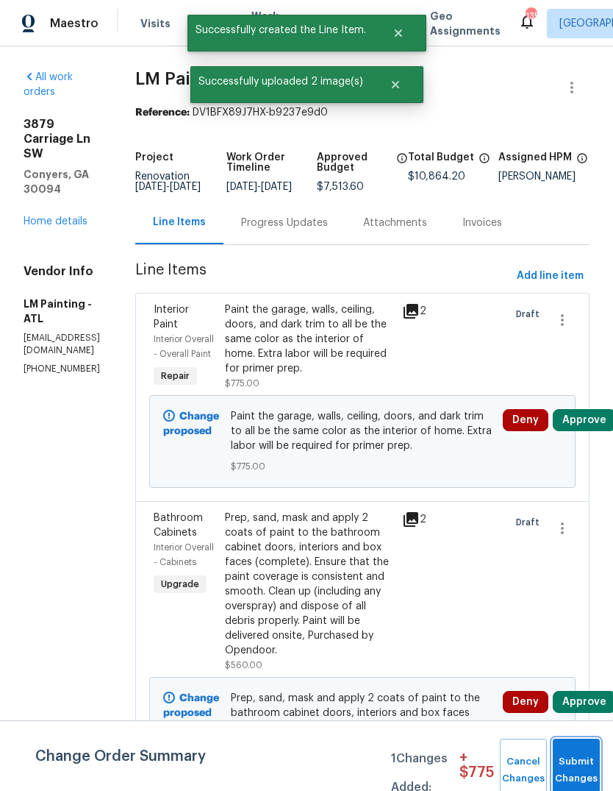
click at [582, 754] on button "Submit Changes" at bounding box center [576, 769] width 47 height 63
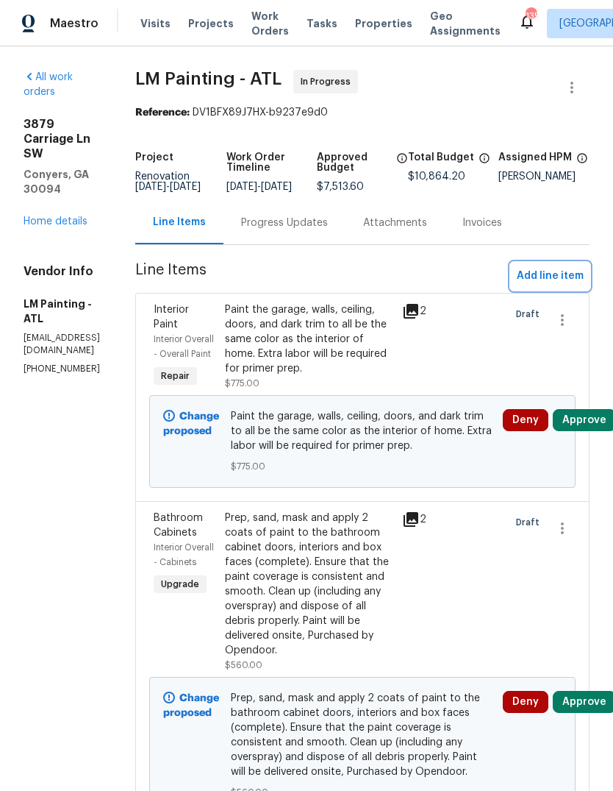
click at [552, 278] on span "Add line item" at bounding box center [550, 276] width 67 height 18
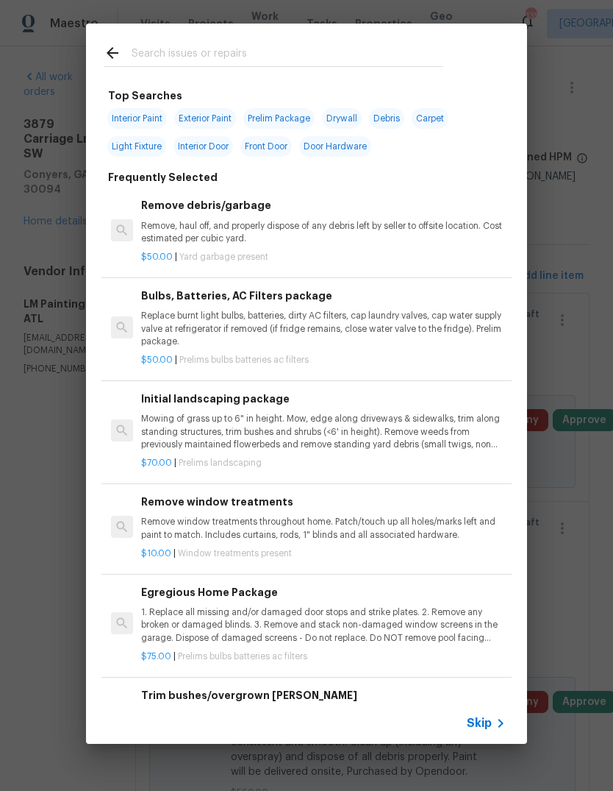
click at [333, 51] on input "text" at bounding box center [288, 55] width 312 height 22
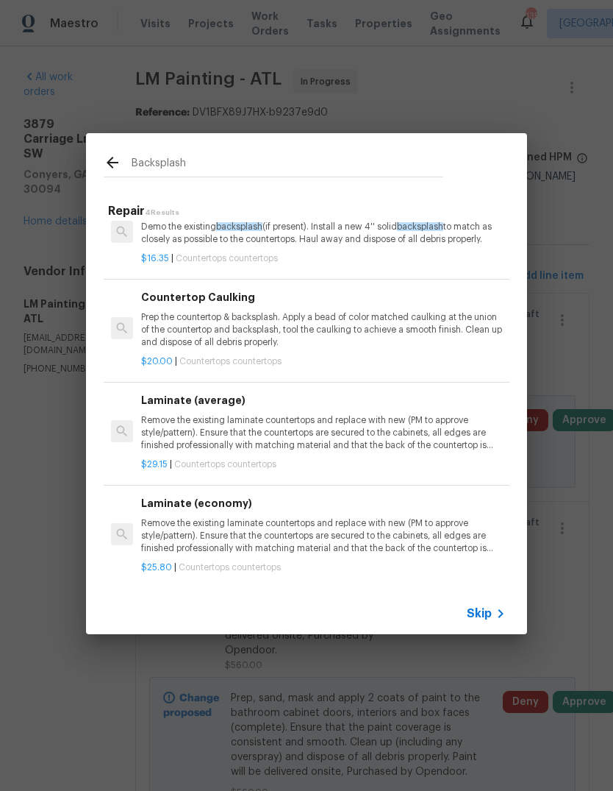
scroll to position [31, 0]
type input "B"
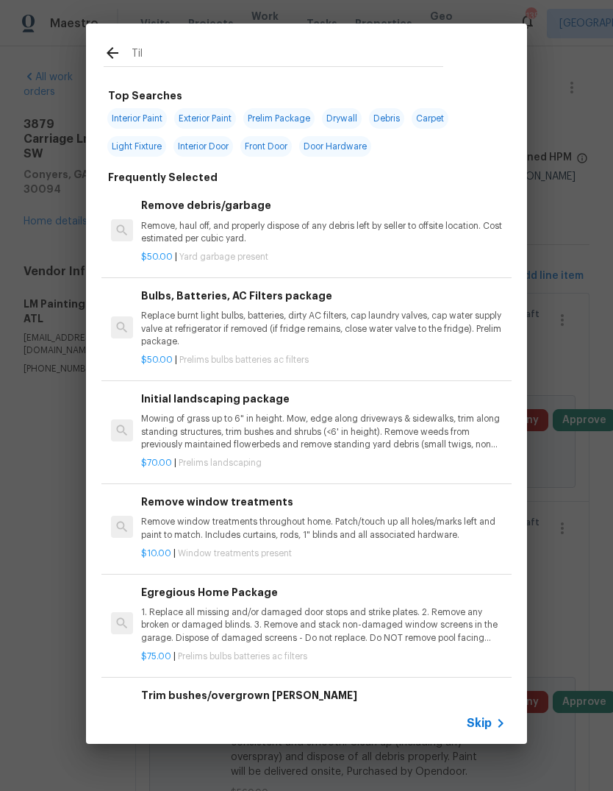
type input "Tile"
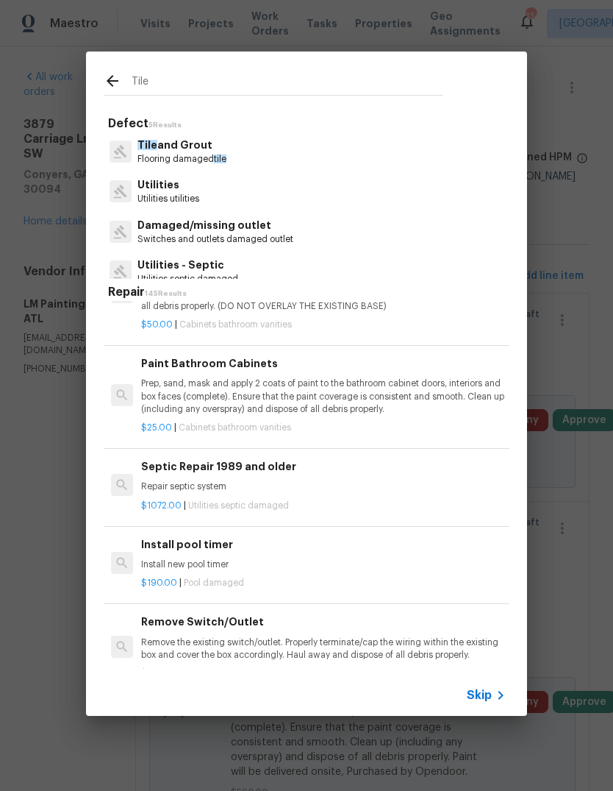
scroll to position [2850, 0]
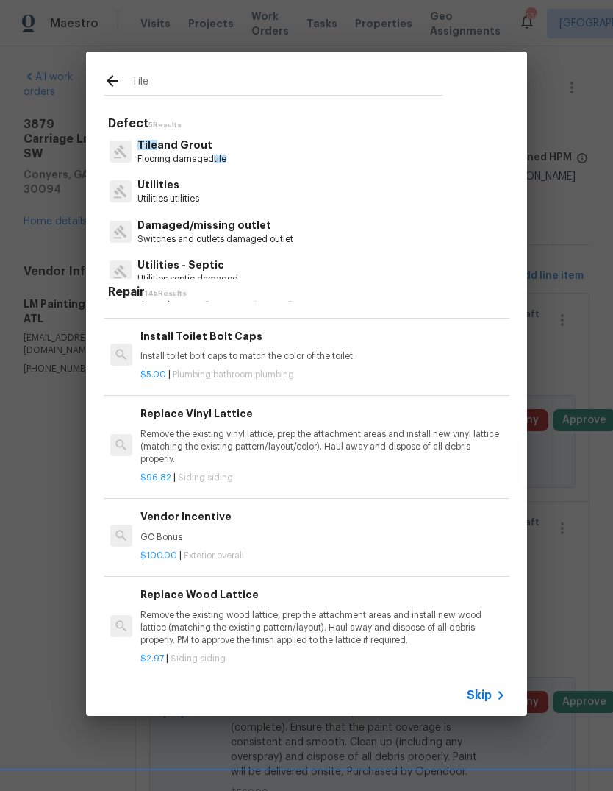
click at [199, 149] on p "Tile and Grout" at bounding box center [182, 145] width 89 height 15
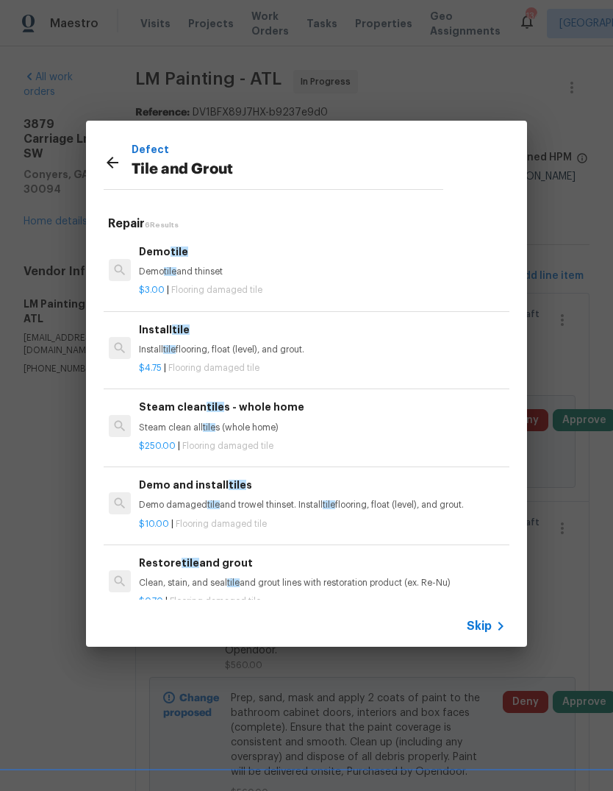
scroll to position [0, 0]
click at [99, 168] on div "Defect Tile and Grout" at bounding box center [273, 162] width 375 height 83
click at [121, 156] on icon at bounding box center [113, 163] width 18 height 18
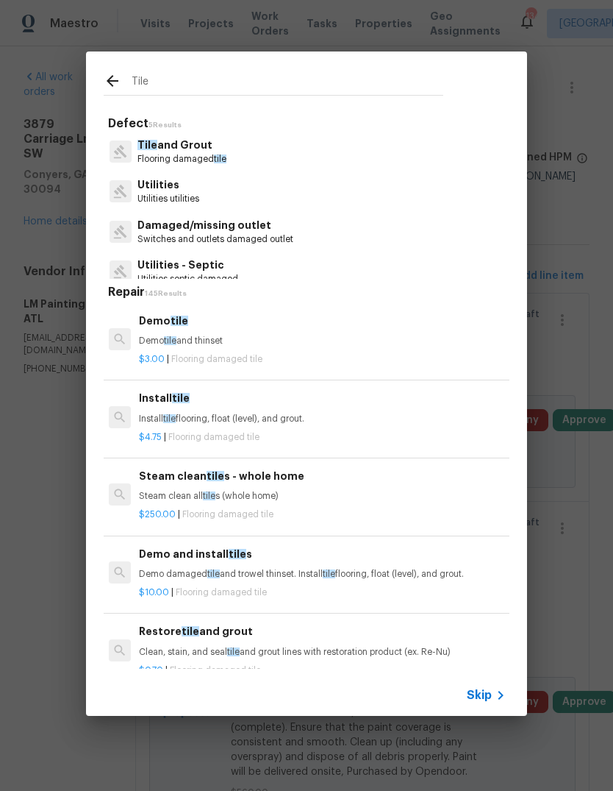
click at [326, 74] on input "Tile" at bounding box center [288, 84] width 312 height 22
click at [429, 74] on input "Tile" at bounding box center [288, 84] width 312 height 22
click at [396, 88] on input "Tile" at bounding box center [288, 84] width 312 height 22
type input "T"
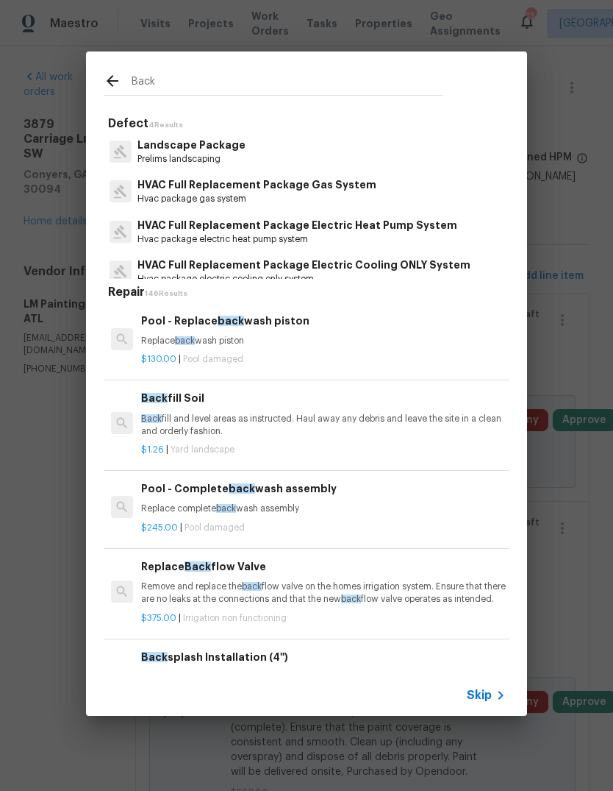
type input "Backs"
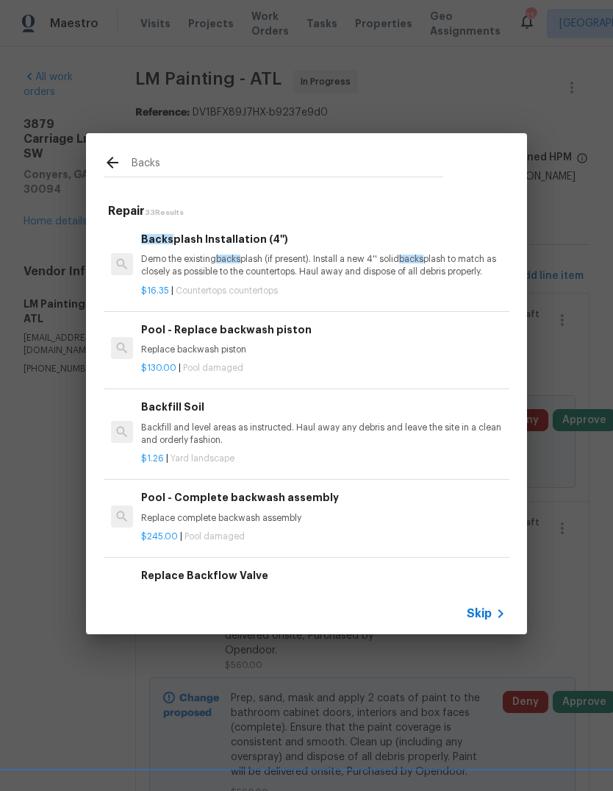
click at [168, 260] on p "Demo the existing backs plash (if present). Install a new 4'' solid backs plash…" at bounding box center [323, 265] width 365 height 25
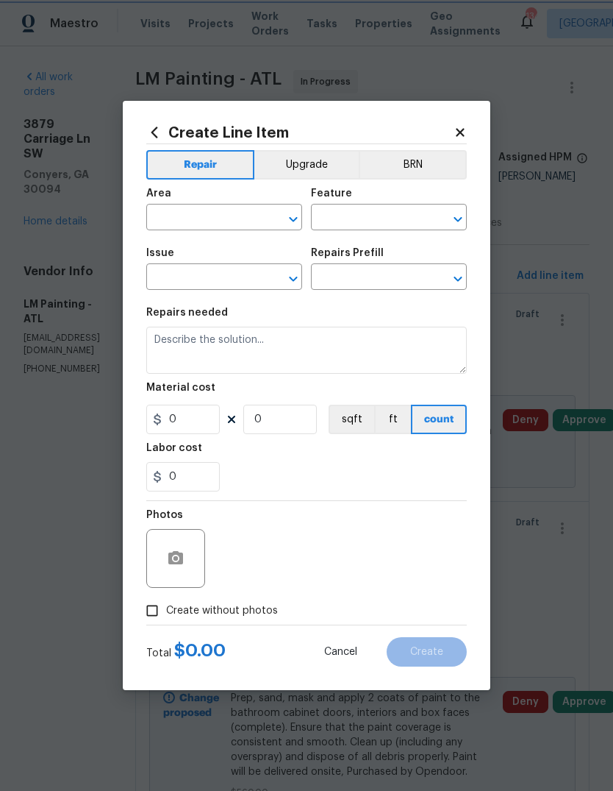
type input "Countertops"
type input "Backsplash Installation (4'') $16.35"
type textarea "Demo the existing backsplash (if present). Install a new 4'' solid backsplash t…"
type input "16.35"
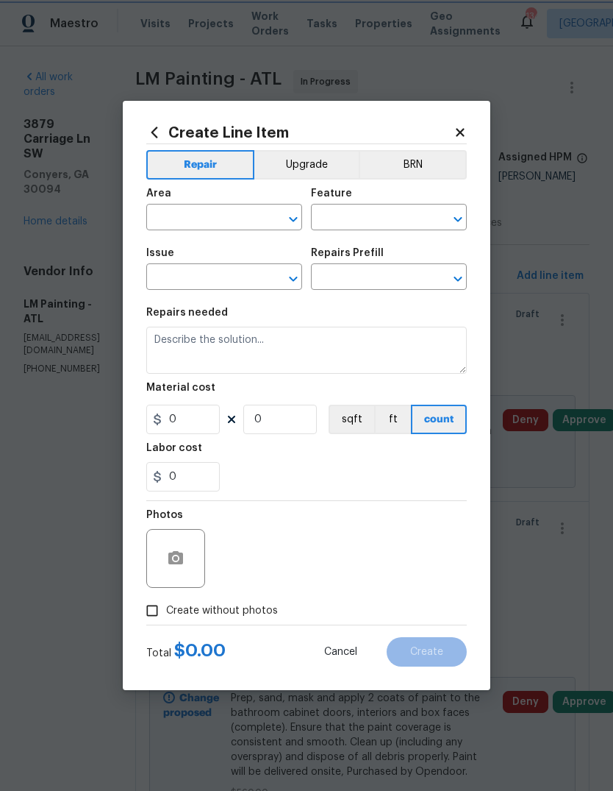
type input "1"
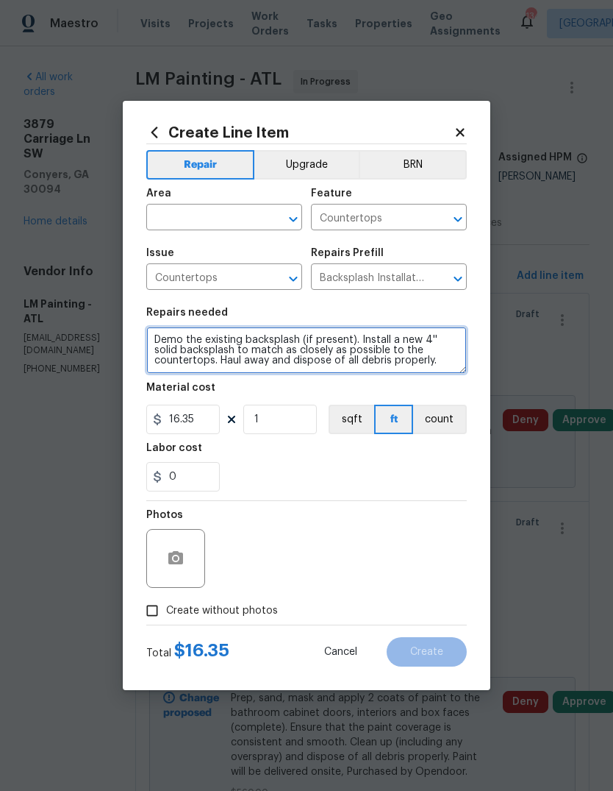
click at [368, 374] on textarea "Demo the existing backsplash (if present). Install a new 4'' solid backsplash t…" at bounding box center [306, 350] width 321 height 47
click at [363, 367] on textarea "Demo the existing backsplash (if present). Install a new 4'' solid backsplash t…" at bounding box center [306, 350] width 321 height 47
click at [368, 357] on textarea "Demo the existing backsplash (if present). Install a new 4'' solid backsplash t…" at bounding box center [306, 350] width 321 height 47
click at [366, 365] on textarea "Demo the existing backsplash (if present). Install a new 4'' solid backsplash t…" at bounding box center [306, 350] width 321 height 47
type textarea "please remove the current backsplash in the kitchen and replace with new tile b…"
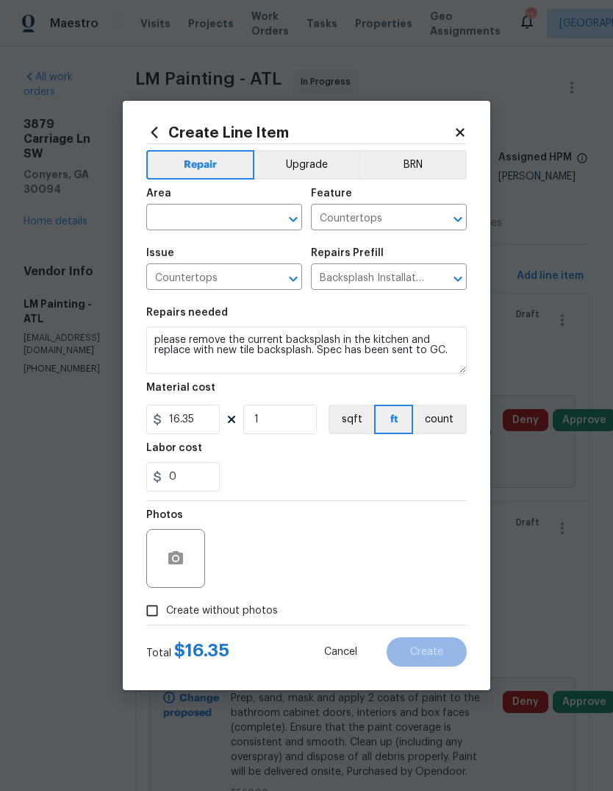
click at [257, 212] on input "text" at bounding box center [203, 218] width 115 height 23
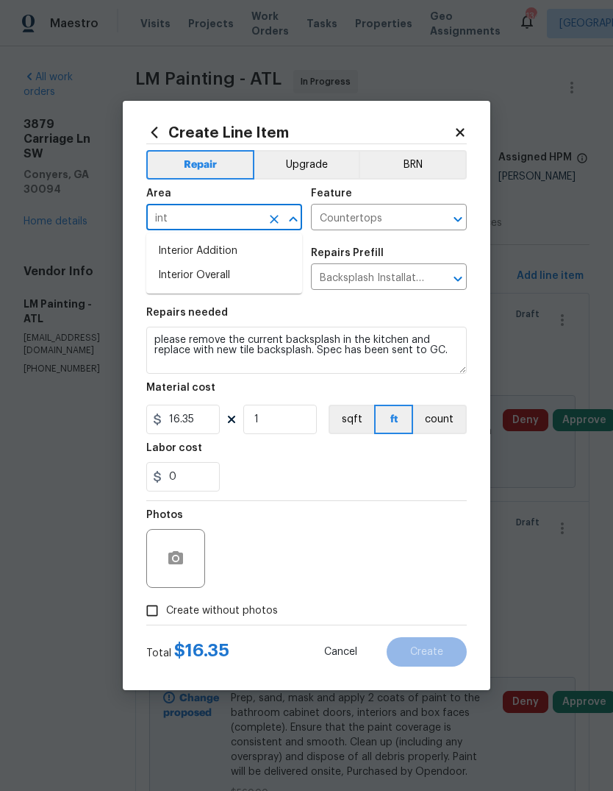
click at [218, 280] on li "Interior Overall" at bounding box center [224, 275] width 156 height 24
type input "Interior Overall"
click at [312, 164] on button "Upgrade" at bounding box center [306, 164] width 105 height 29
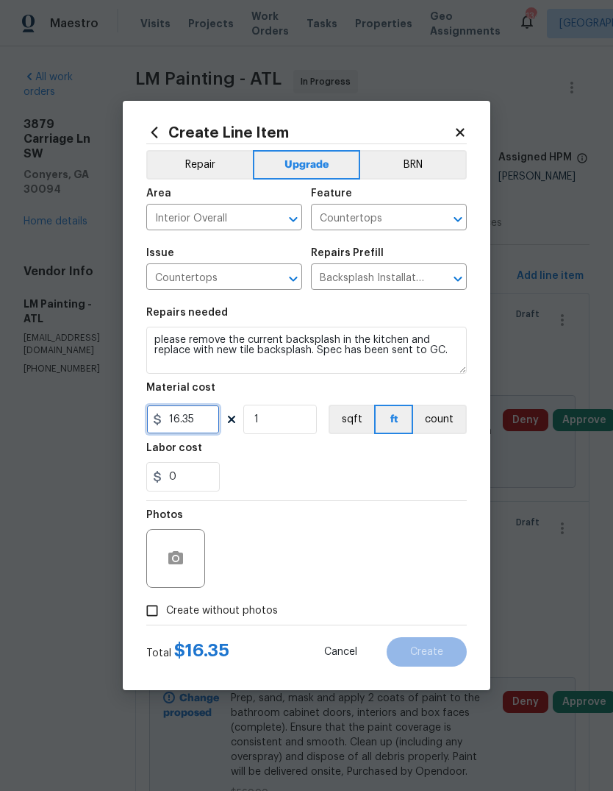
click at [203, 421] on input "16.35" at bounding box center [183, 418] width 74 height 29
click at [299, 416] on input "1" at bounding box center [280, 418] width 74 height 29
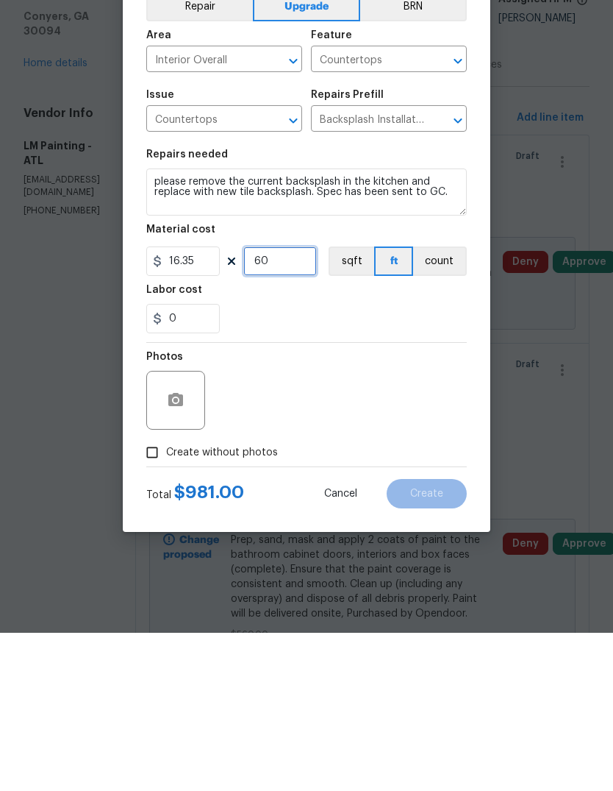
type input "60"
click at [179, 541] on button "button" at bounding box center [175, 558] width 35 height 35
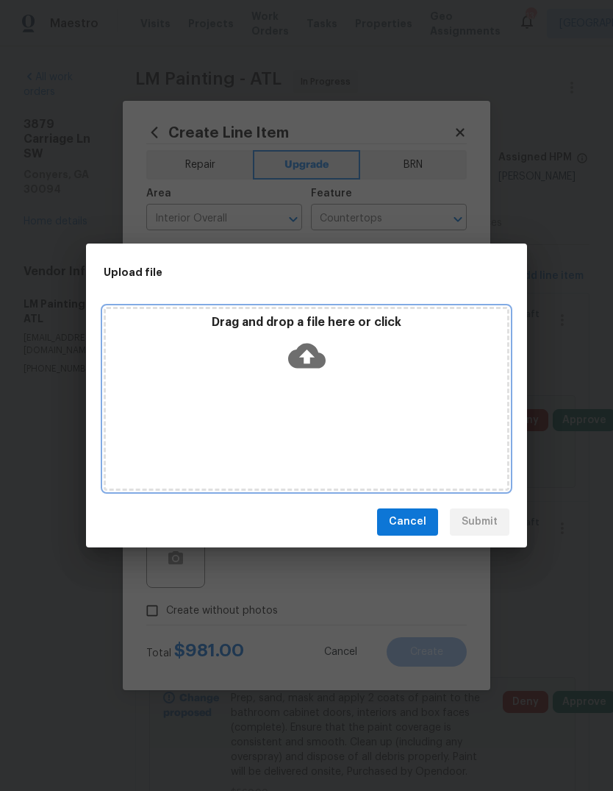
click at [314, 335] on div "Drag and drop a file here or click" at bounding box center [307, 346] width 402 height 63
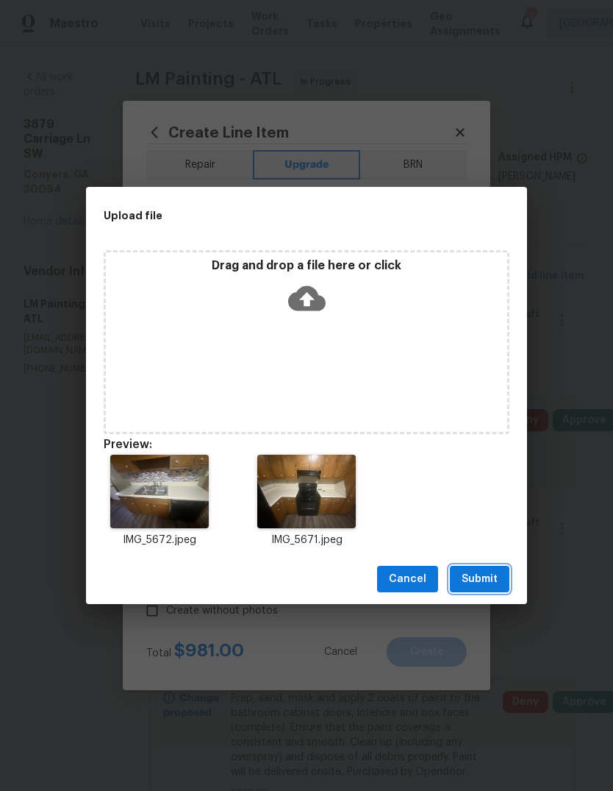
click at [488, 580] on span "Submit" at bounding box center [480, 579] width 36 height 18
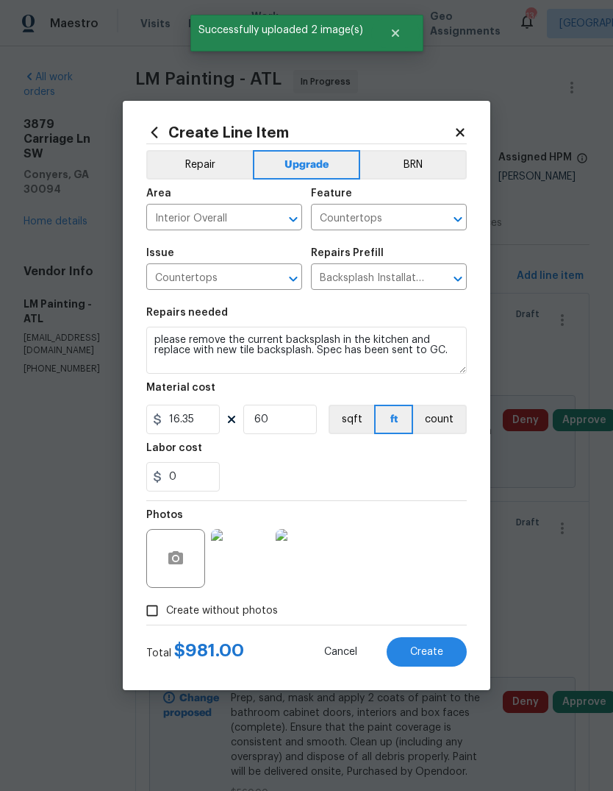
click at [442, 655] on span "Create" at bounding box center [426, 651] width 33 height 11
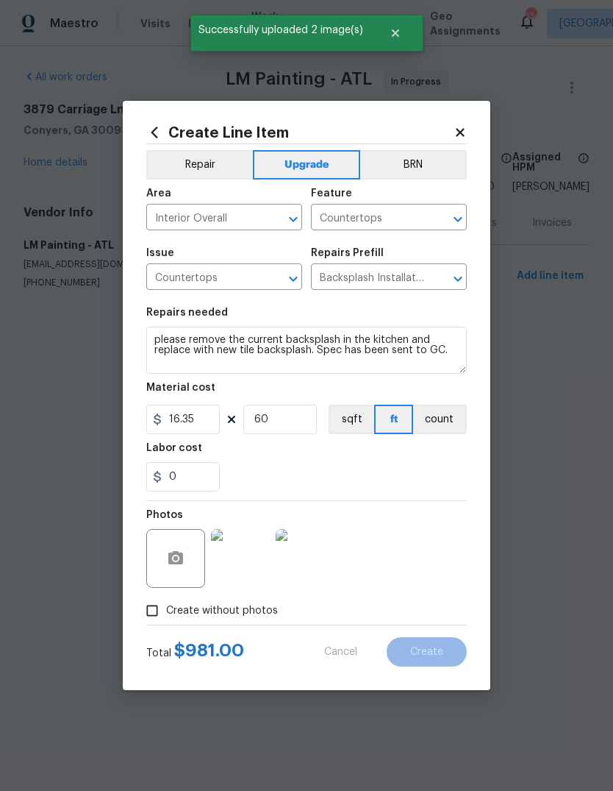
scroll to position [0, 0]
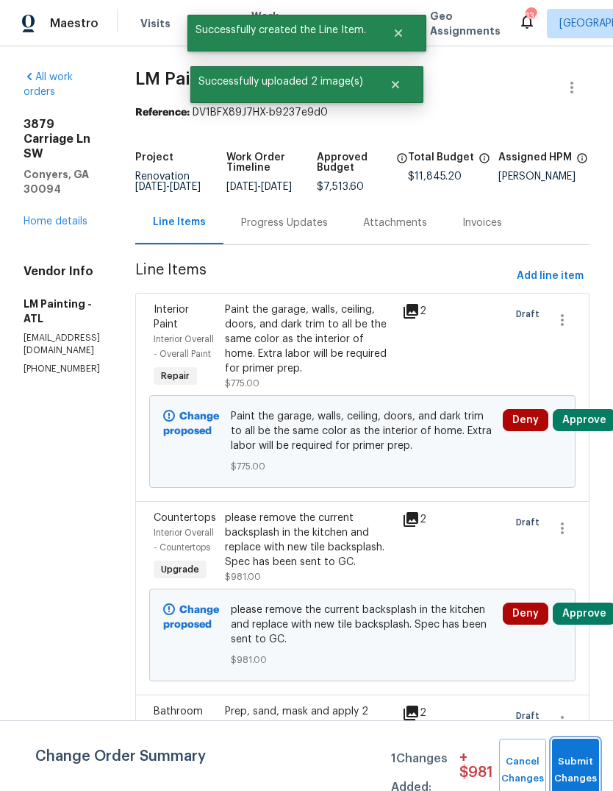
click at [583, 760] on button "Submit Changes" at bounding box center [575, 769] width 47 height 63
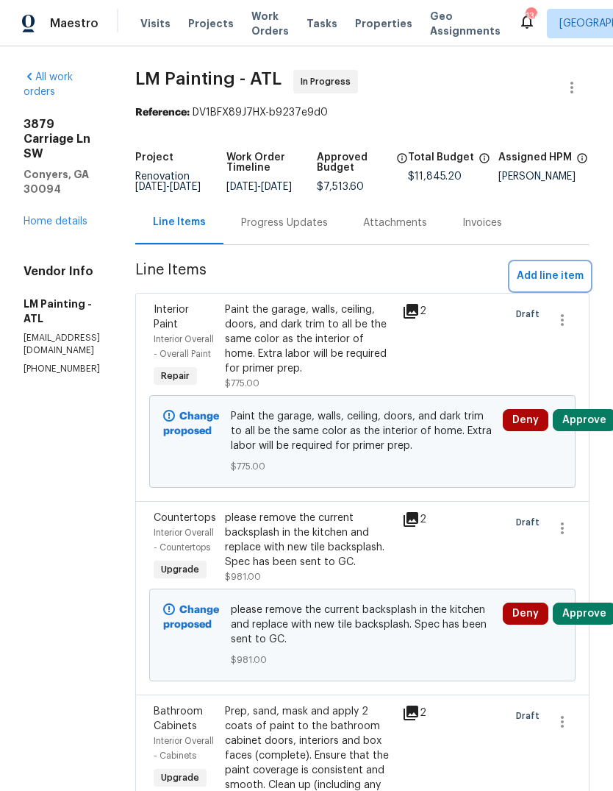
click at [558, 285] on span "Add line item" at bounding box center [550, 276] width 67 height 18
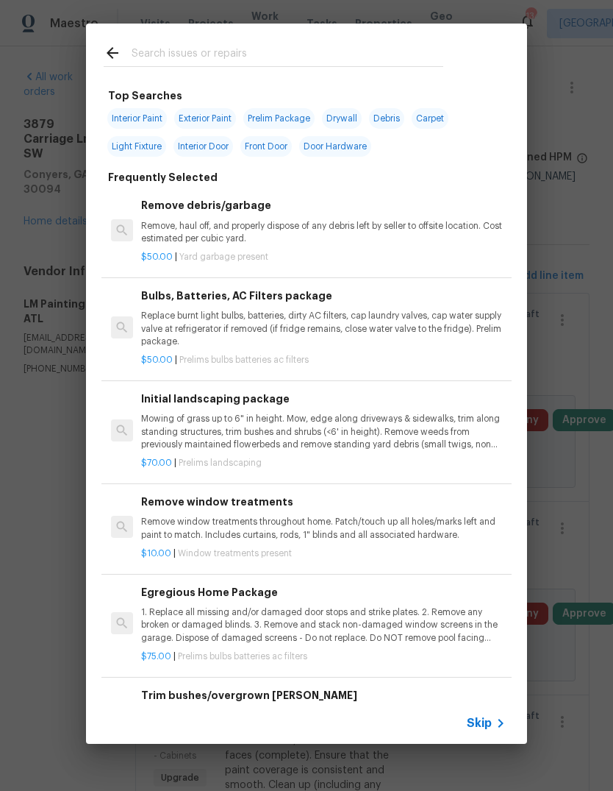
click at [300, 56] on input "text" at bounding box center [288, 55] width 312 height 22
type input "Light"
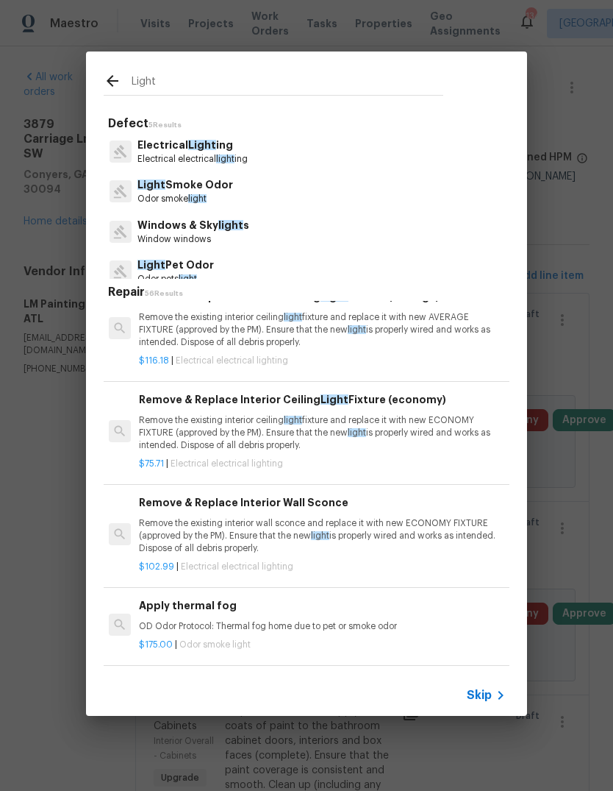
scroll to position [1118, 2]
click at [246, 432] on p "Remove the existing interior ceiling light fixture and replace it with new ECON…" at bounding box center [321, 434] width 365 height 38
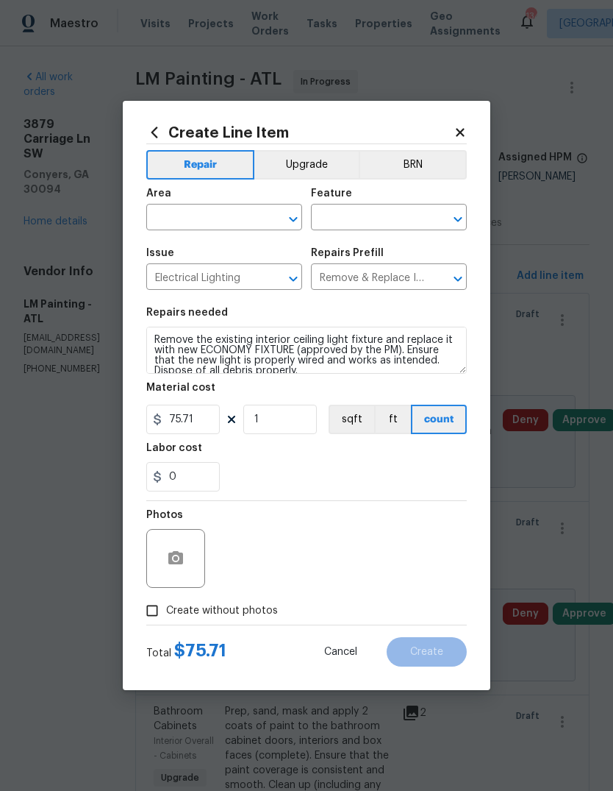
click at [165, 207] on input "text" at bounding box center [203, 218] width 115 height 23
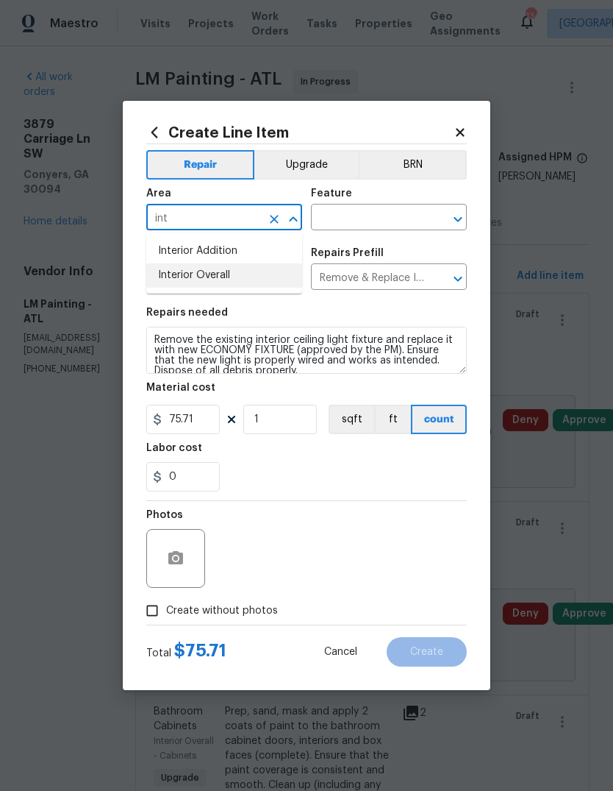
click at [165, 283] on li "Interior Overall" at bounding box center [224, 275] width 156 height 24
type input "Interior Overall"
click at [315, 160] on button "Upgrade" at bounding box center [306, 164] width 105 height 29
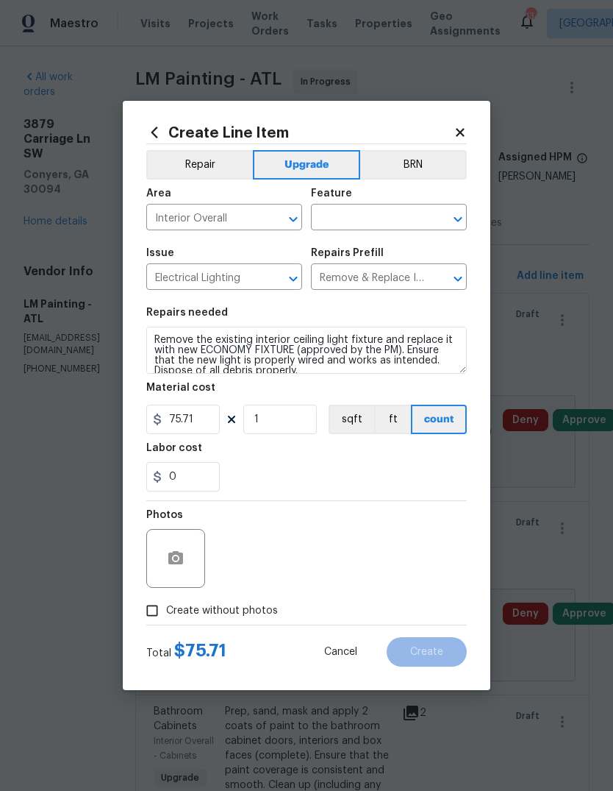
click at [413, 218] on input "text" at bounding box center [368, 218] width 115 height 23
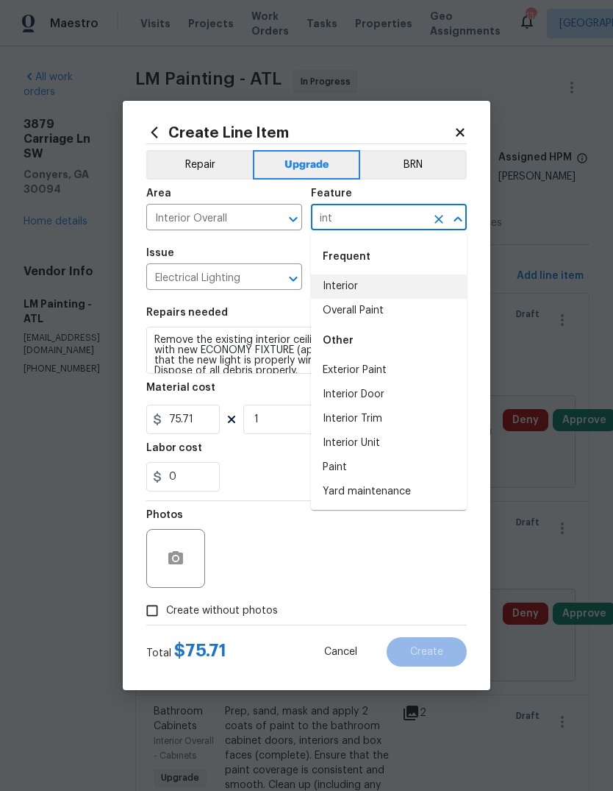
click at [358, 286] on li "Interior" at bounding box center [389, 286] width 156 height 24
type input "Interior"
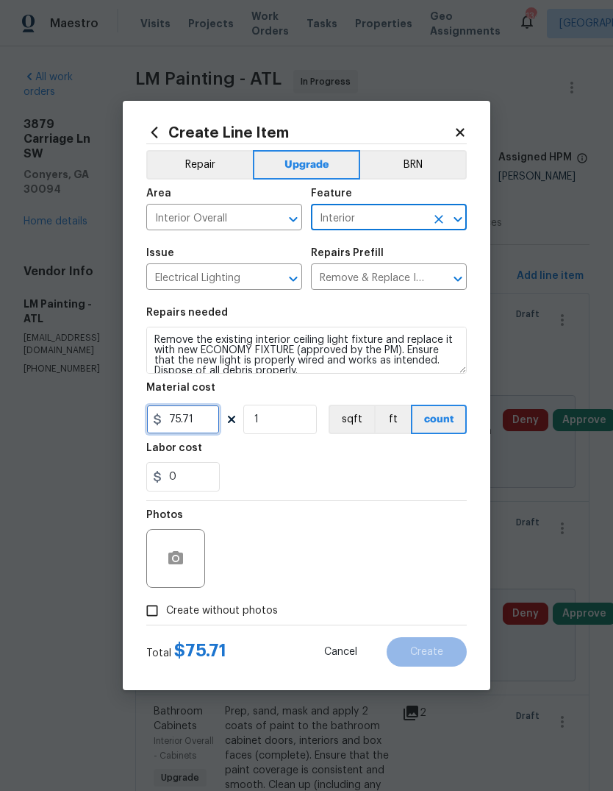
click at [205, 427] on input "75.71" at bounding box center [183, 418] width 74 height 29
type input "50"
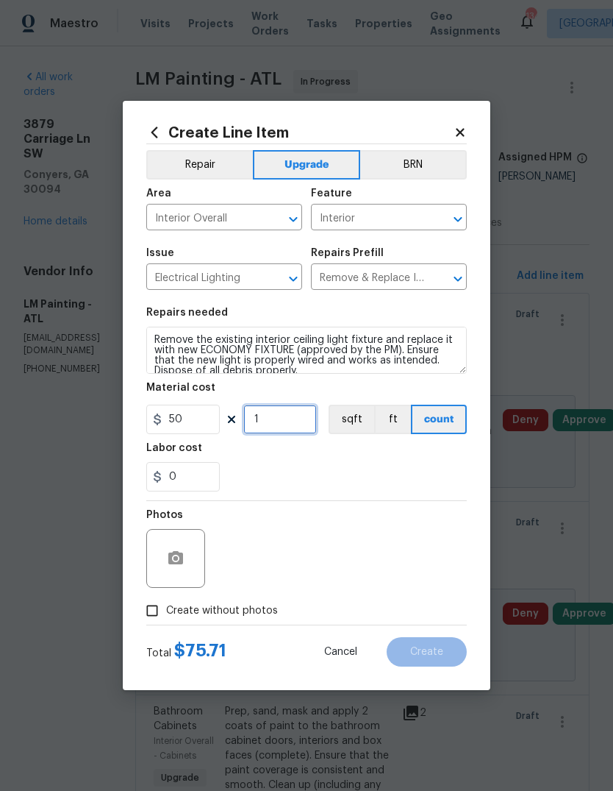
click at [263, 425] on input "1" at bounding box center [280, 418] width 74 height 29
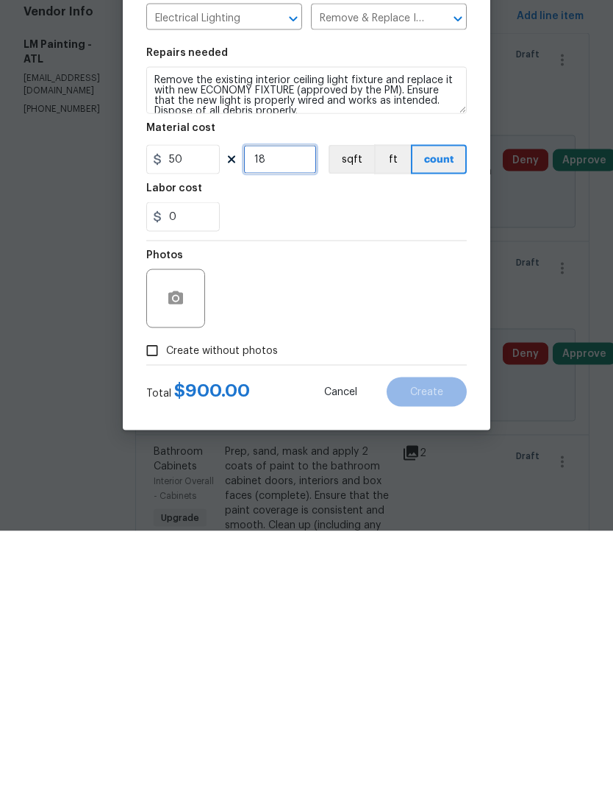
type input "18"
click at [174, 549] on icon "button" at bounding box center [176, 558] width 18 height 18
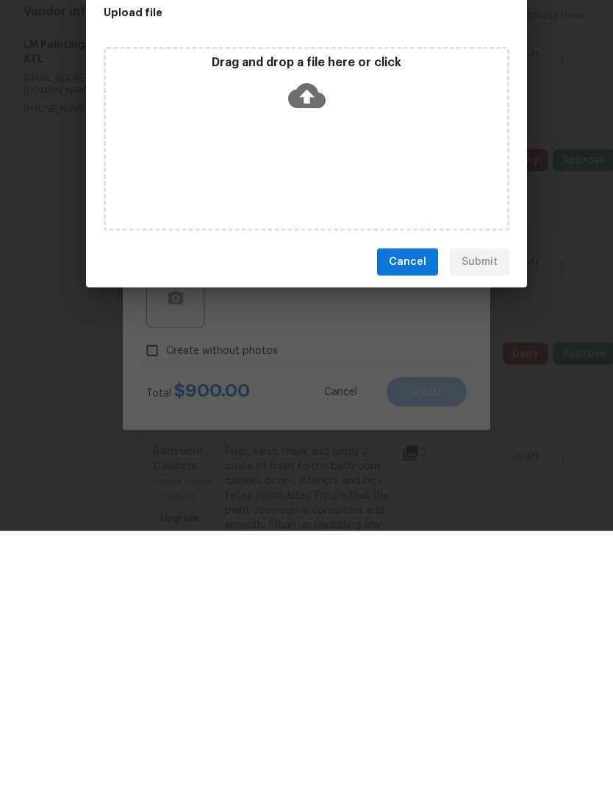
scroll to position [55, 0]
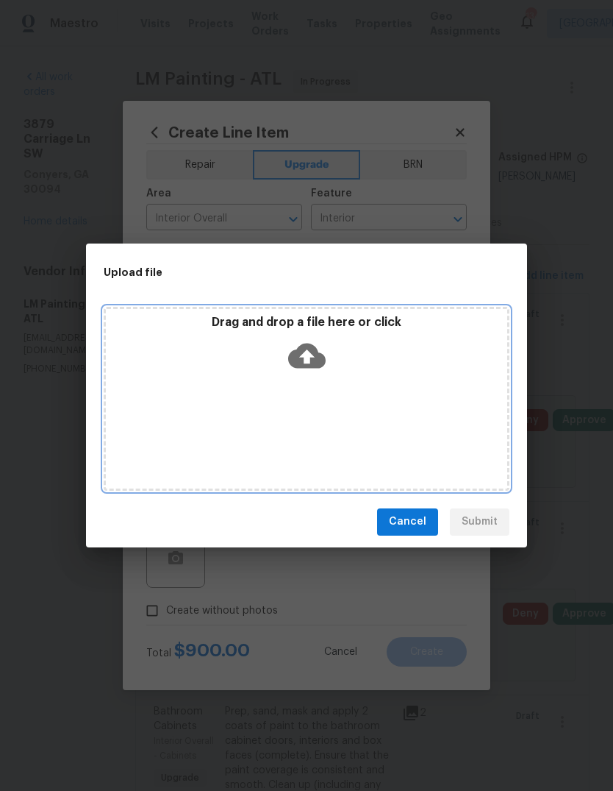
click at [313, 333] on div "Drag and drop a file here or click" at bounding box center [307, 346] width 402 height 63
